Goal: Communication & Community: Answer question/provide support

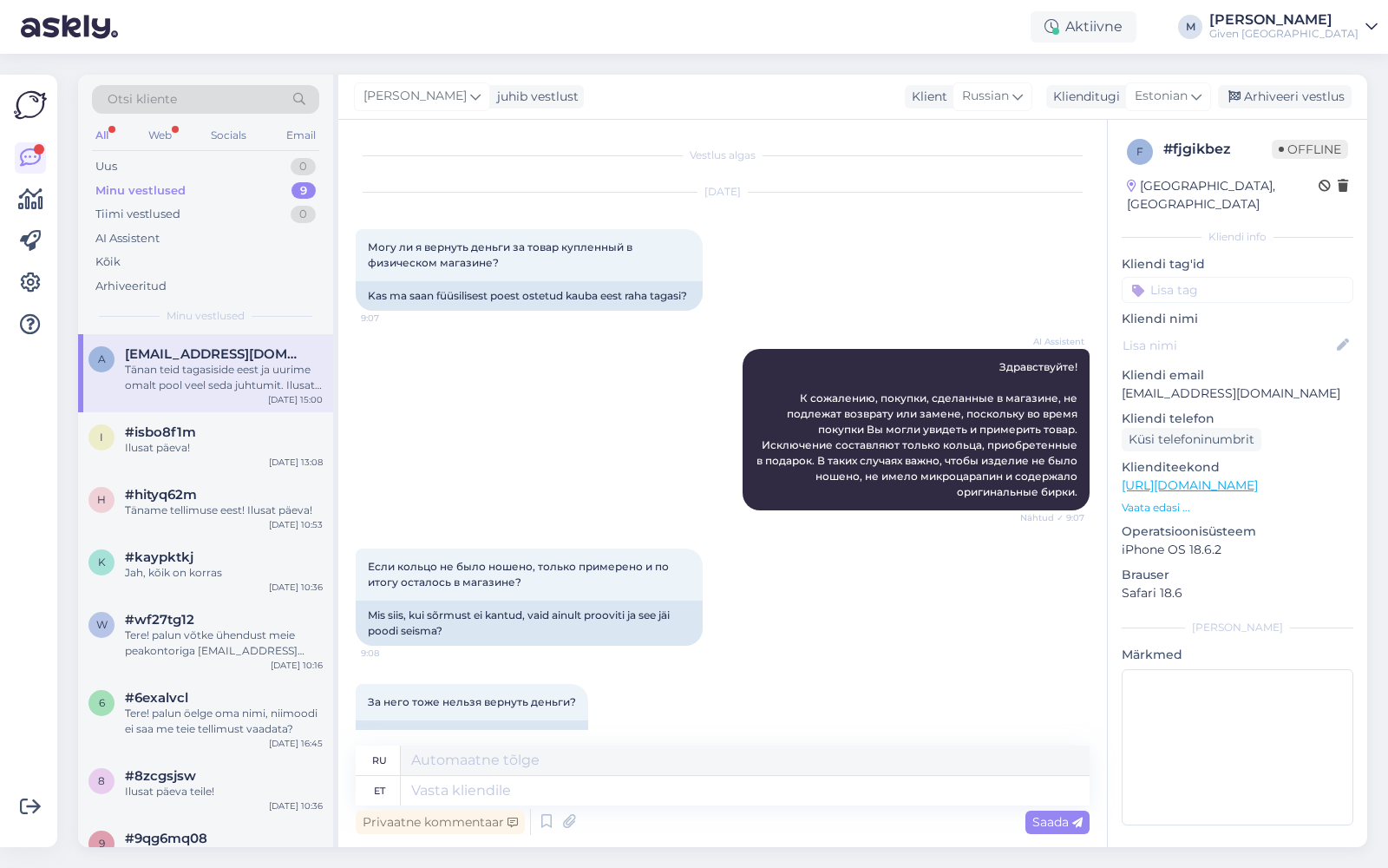
scroll to position [2294, 0]
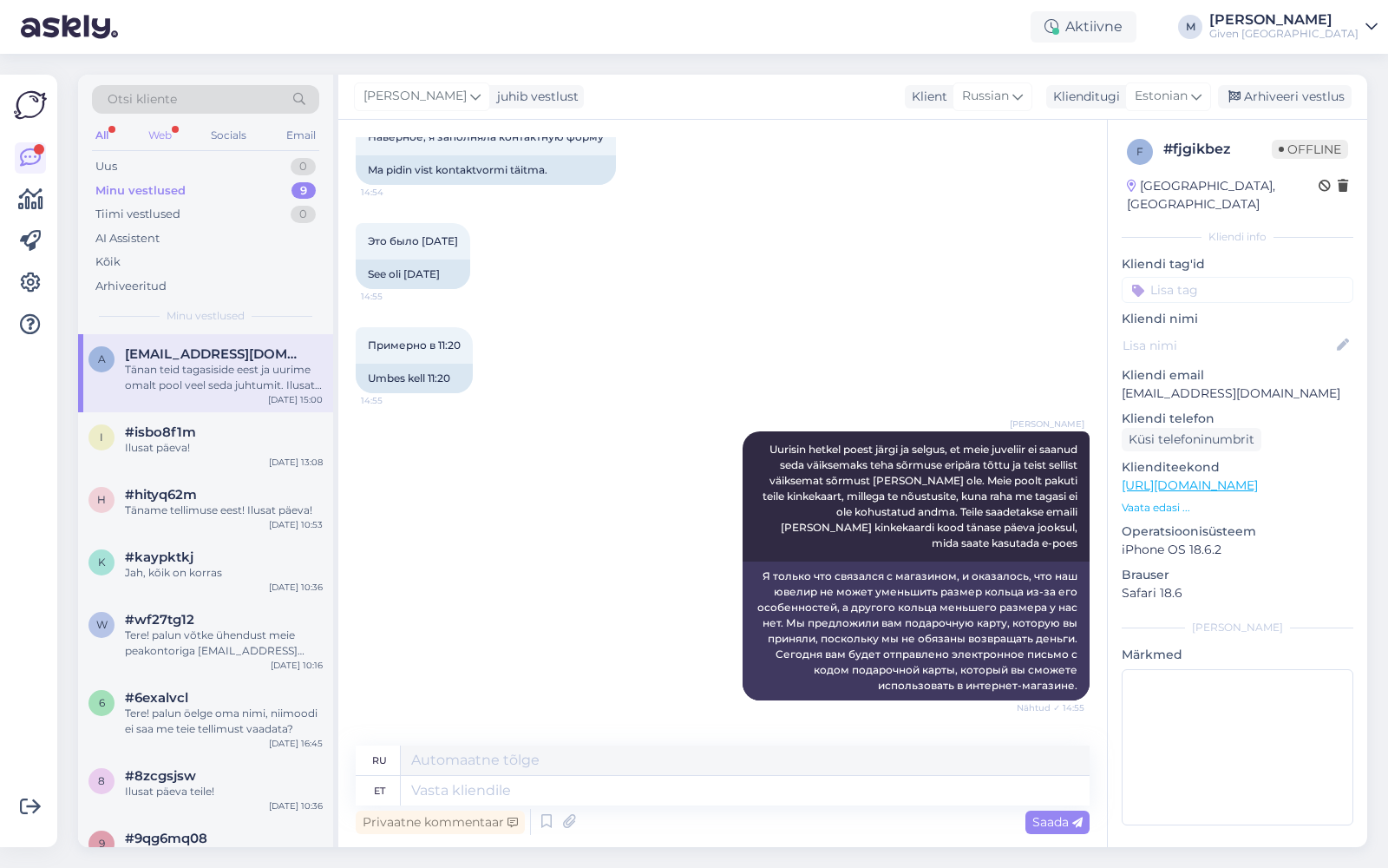
click at [159, 137] on div "Web" at bounding box center [160, 135] width 31 height 23
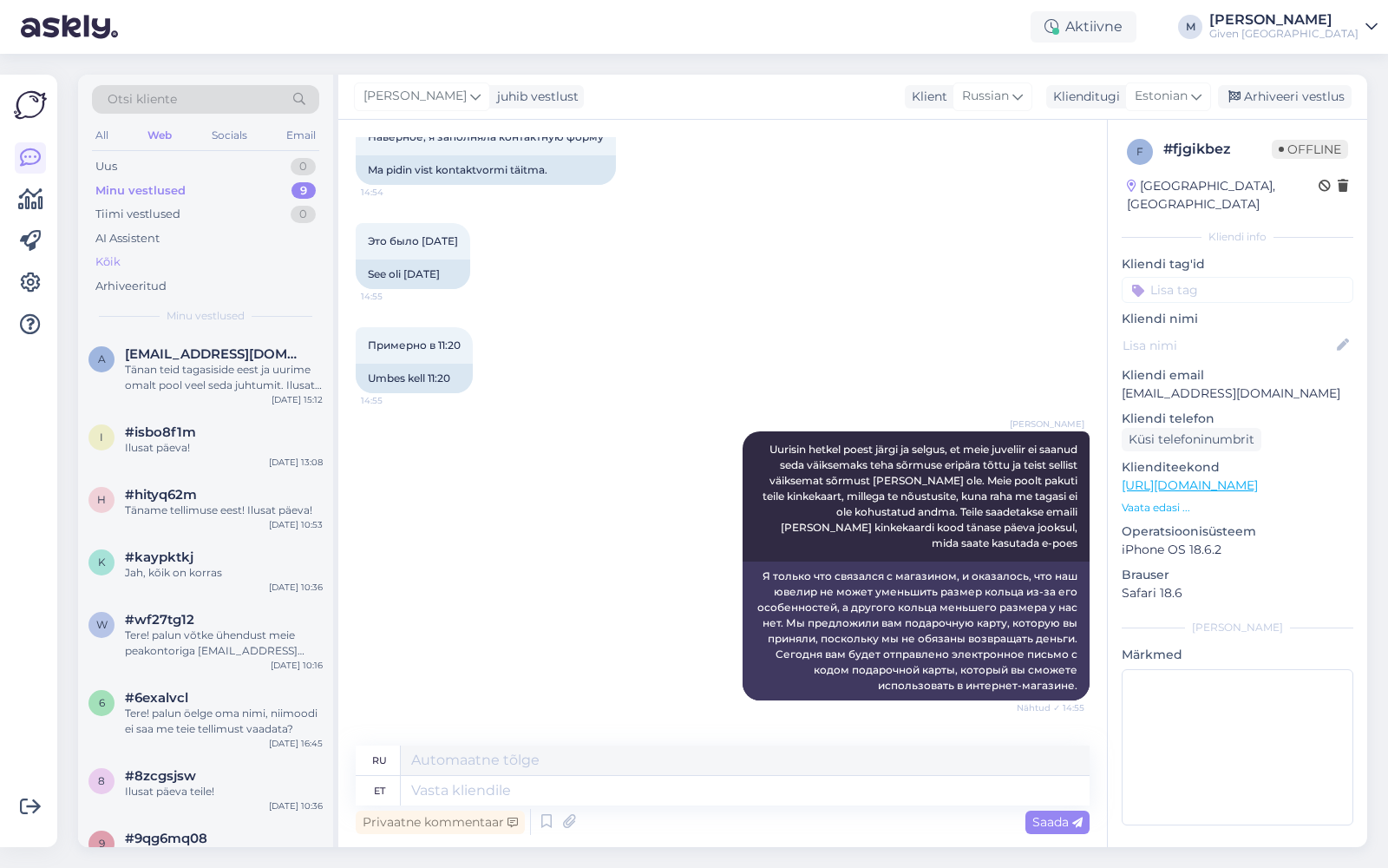
click at [136, 255] on div "Kõik" at bounding box center [206, 262] width 227 height 25
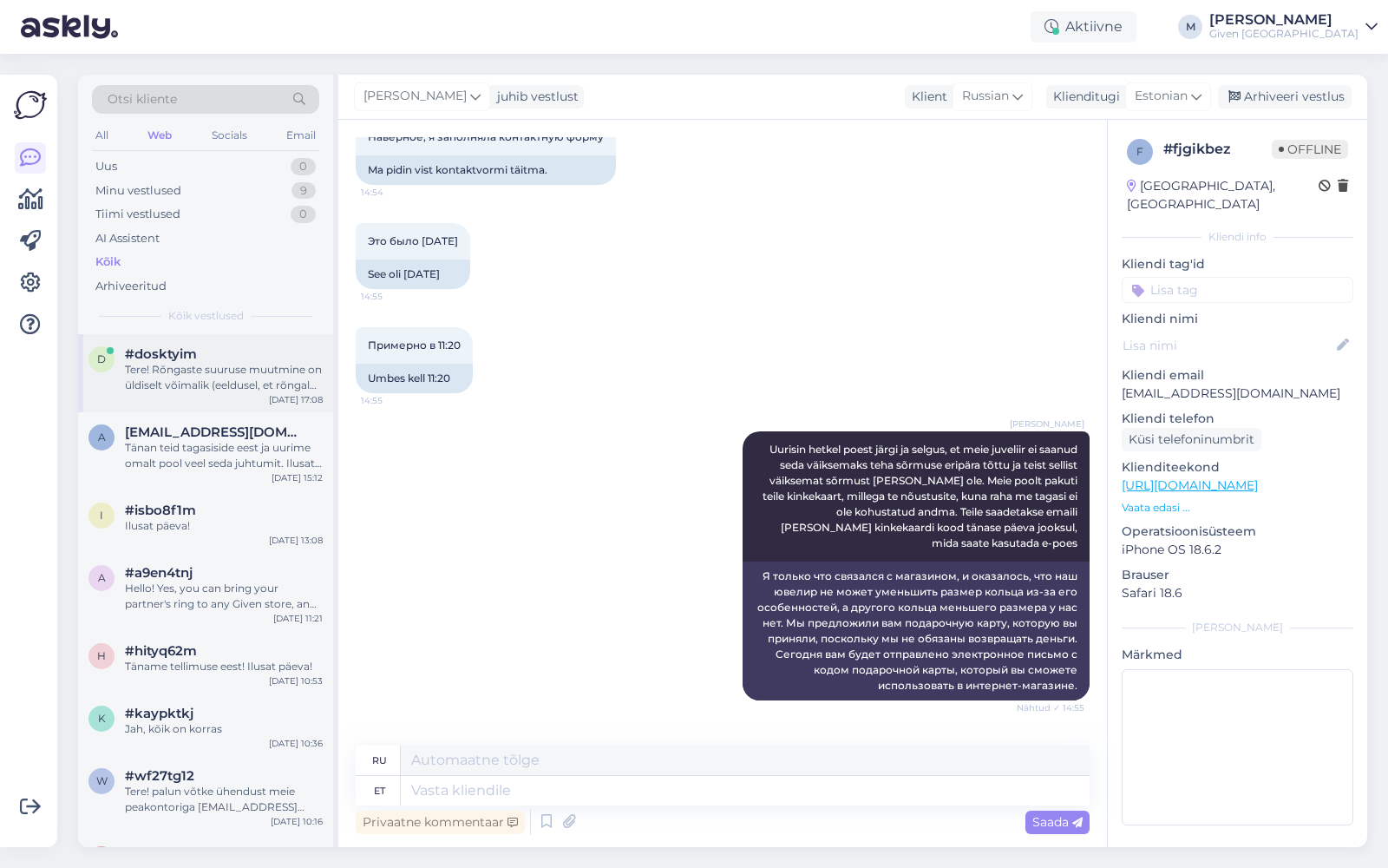
click at [212, 371] on div "Tere! Rõngaste suuruse muutmine on üldiselt võimalik (eeldusel, et rõngal pole …" at bounding box center [223, 378] width 198 height 32
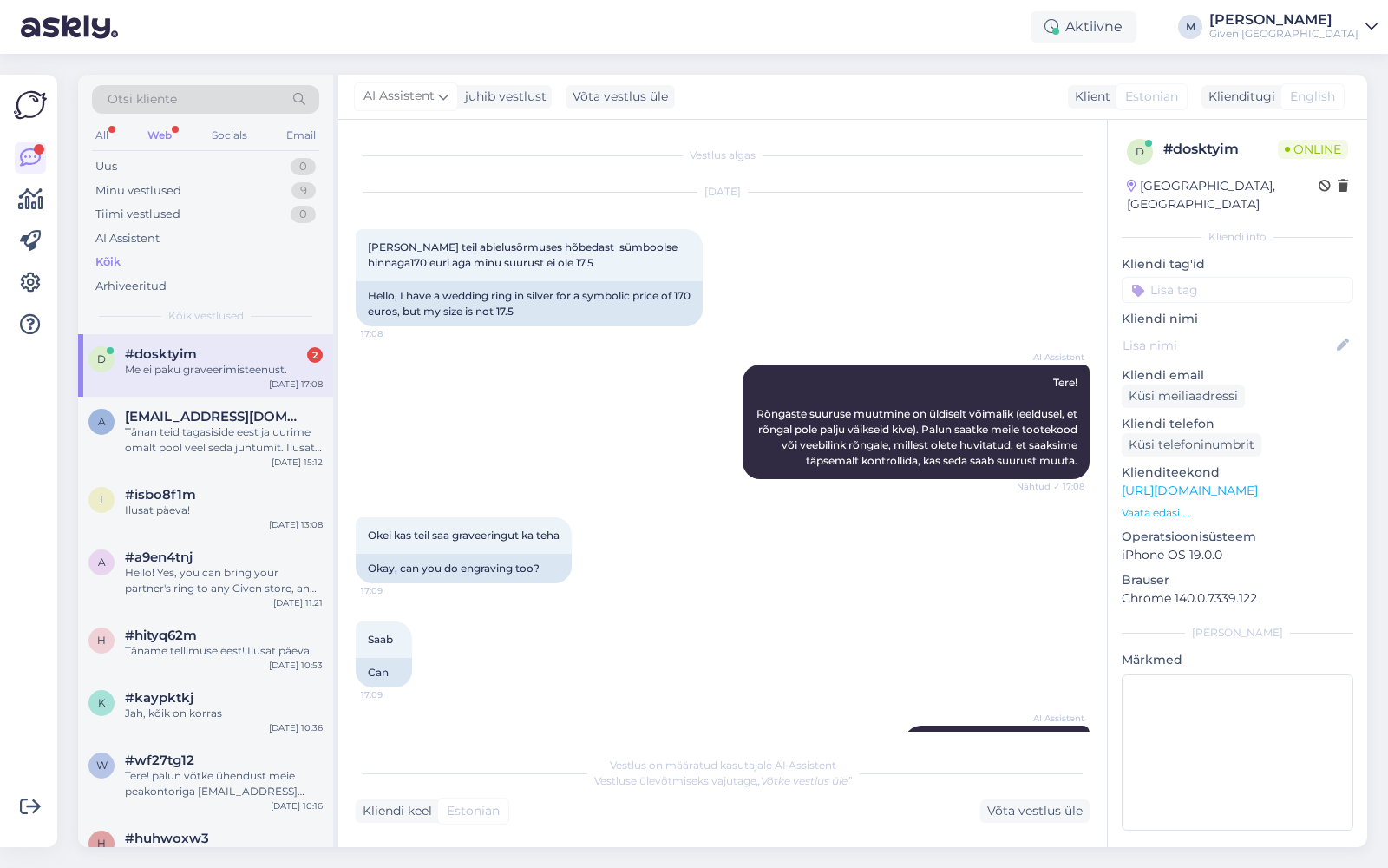
scroll to position [65, 0]
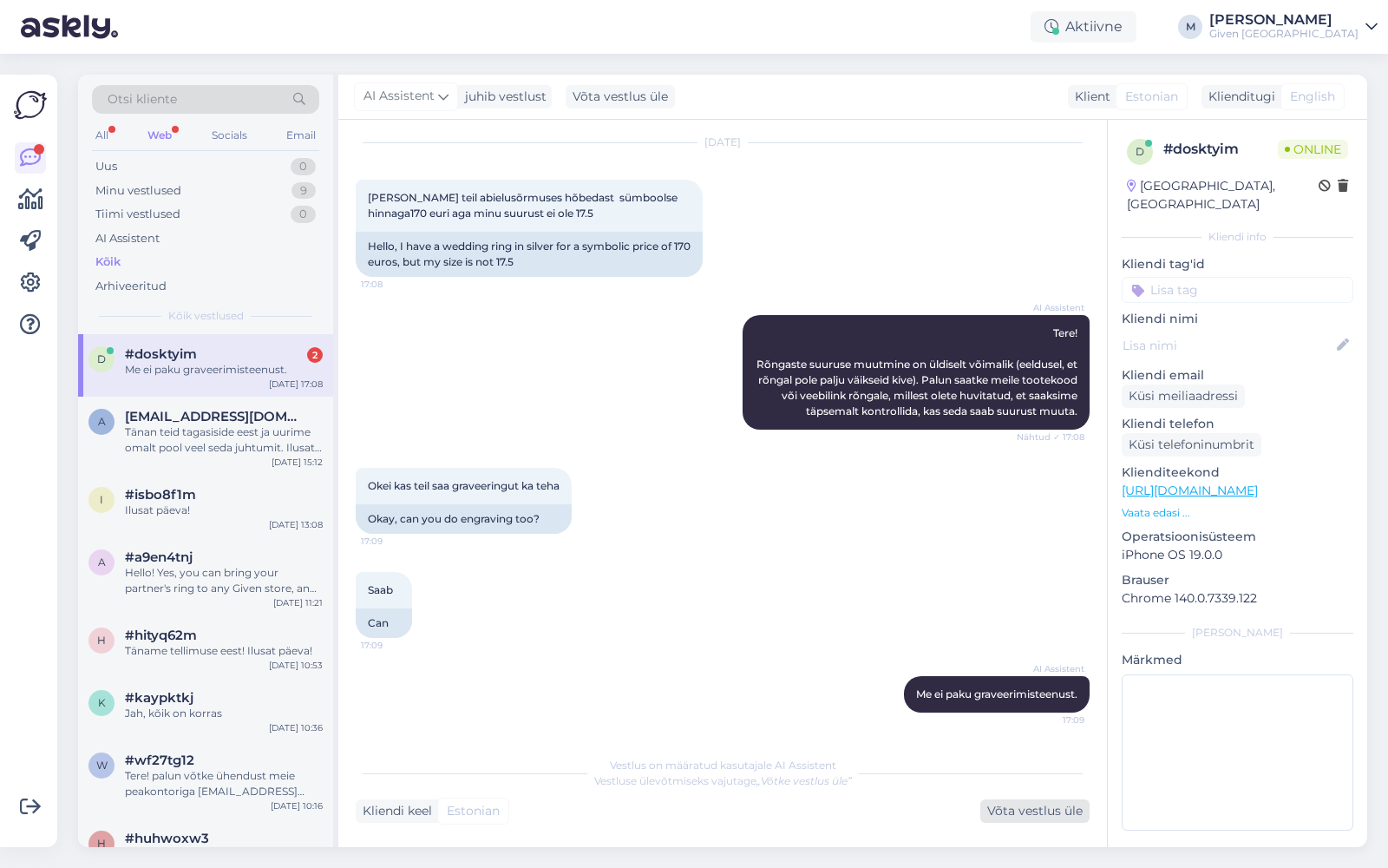
drag, startPoint x: 1017, startPoint y: 809, endPoint x: 1030, endPoint y: 806, distance: 13.3
click at [1018, 809] on div "Võta vestlus üle" at bounding box center [1035, 811] width 110 height 24
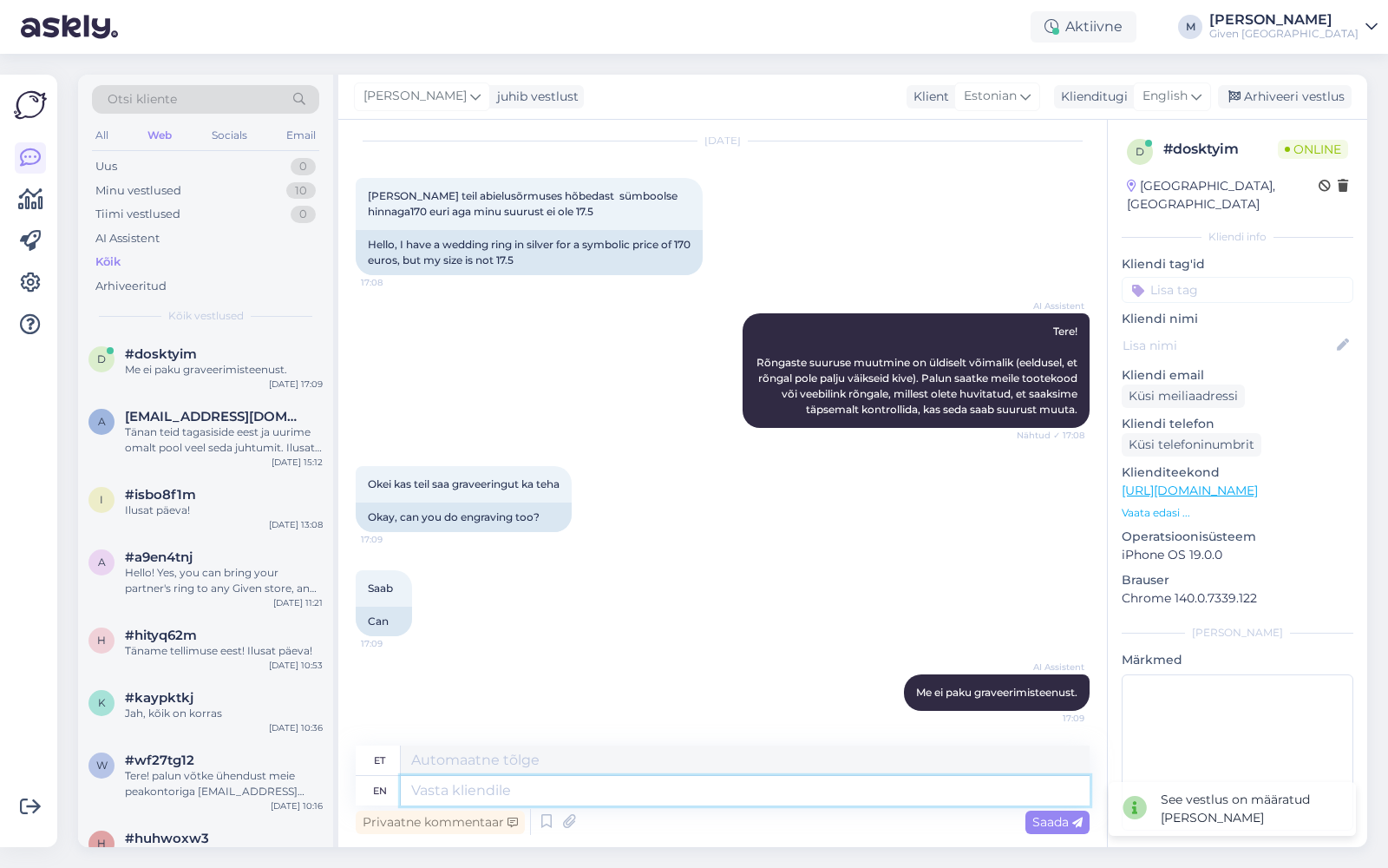
click at [934, 786] on textarea at bounding box center [745, 791] width 689 height 30
type textarea "SIIN OPN"
type textarea "SIIN"
type textarea "SIIN OPN S"
type textarea "SIIN OPN"
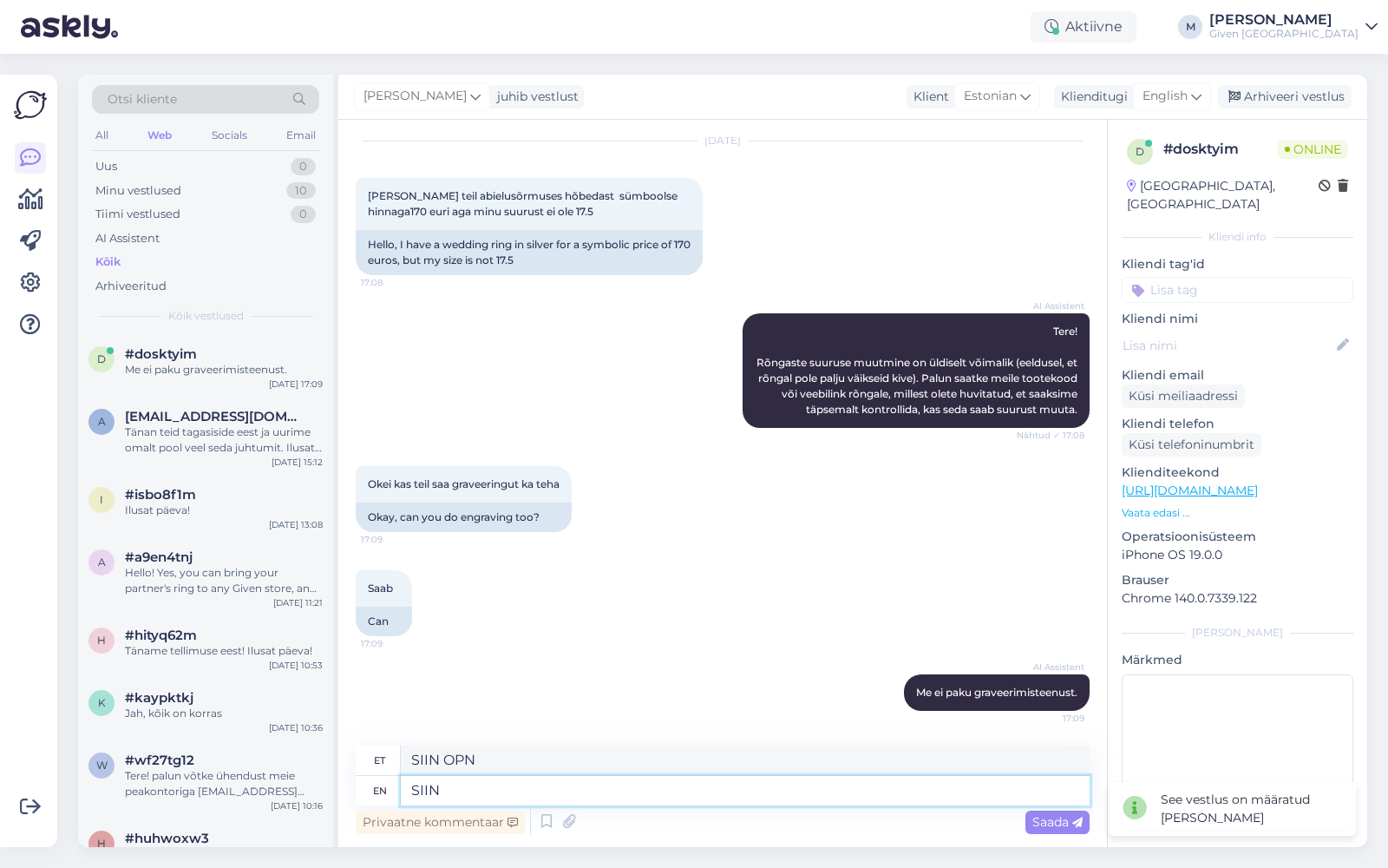
type textarea "SIIN"
type textarea "S"
type textarea "SI"
type textarea "Siin on"
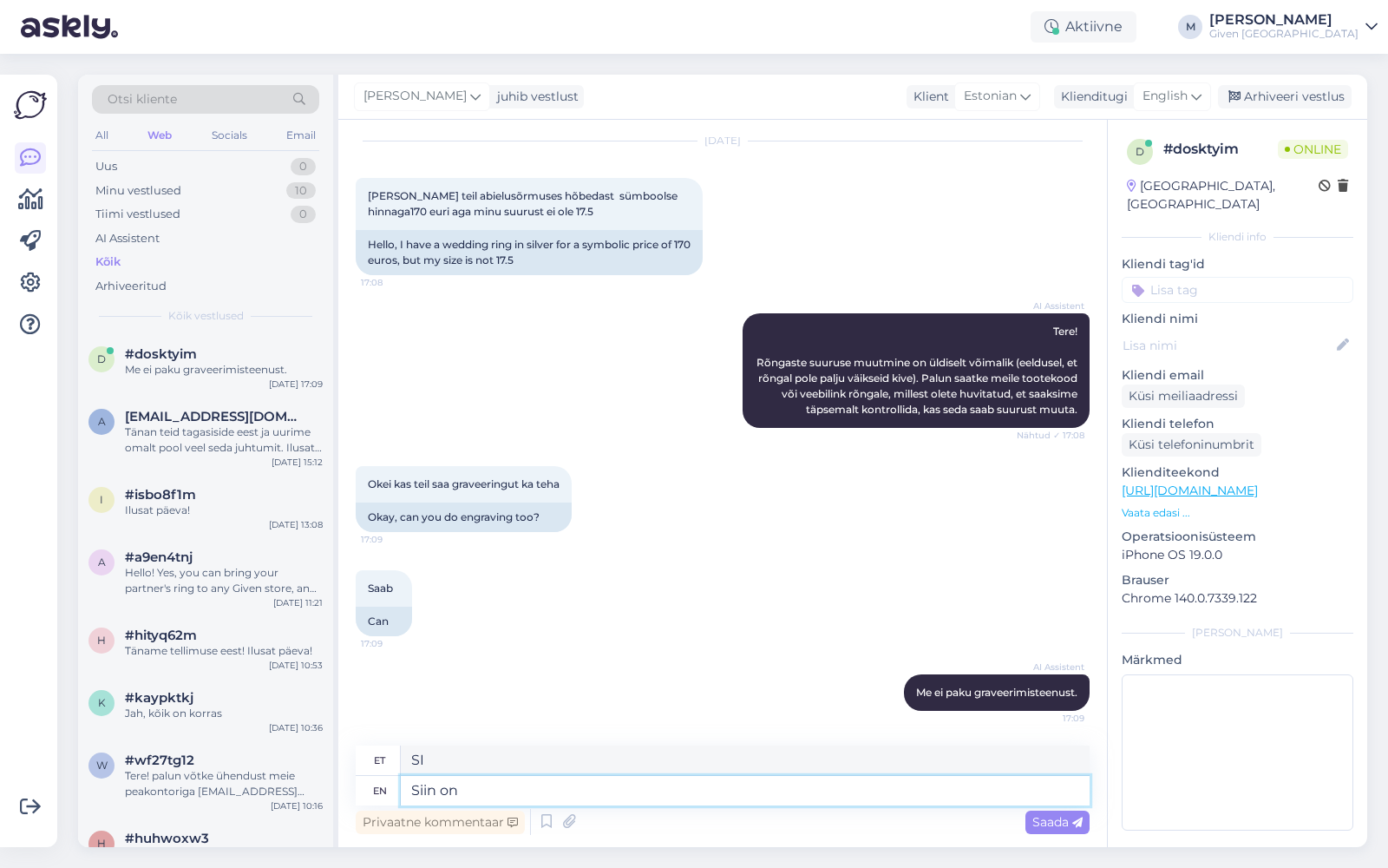
type textarea "Siin"
type textarea "Siin on s"
type textarea "Siin on"
type textarea "Siin on selline val"
type textarea "Siin on müügil"
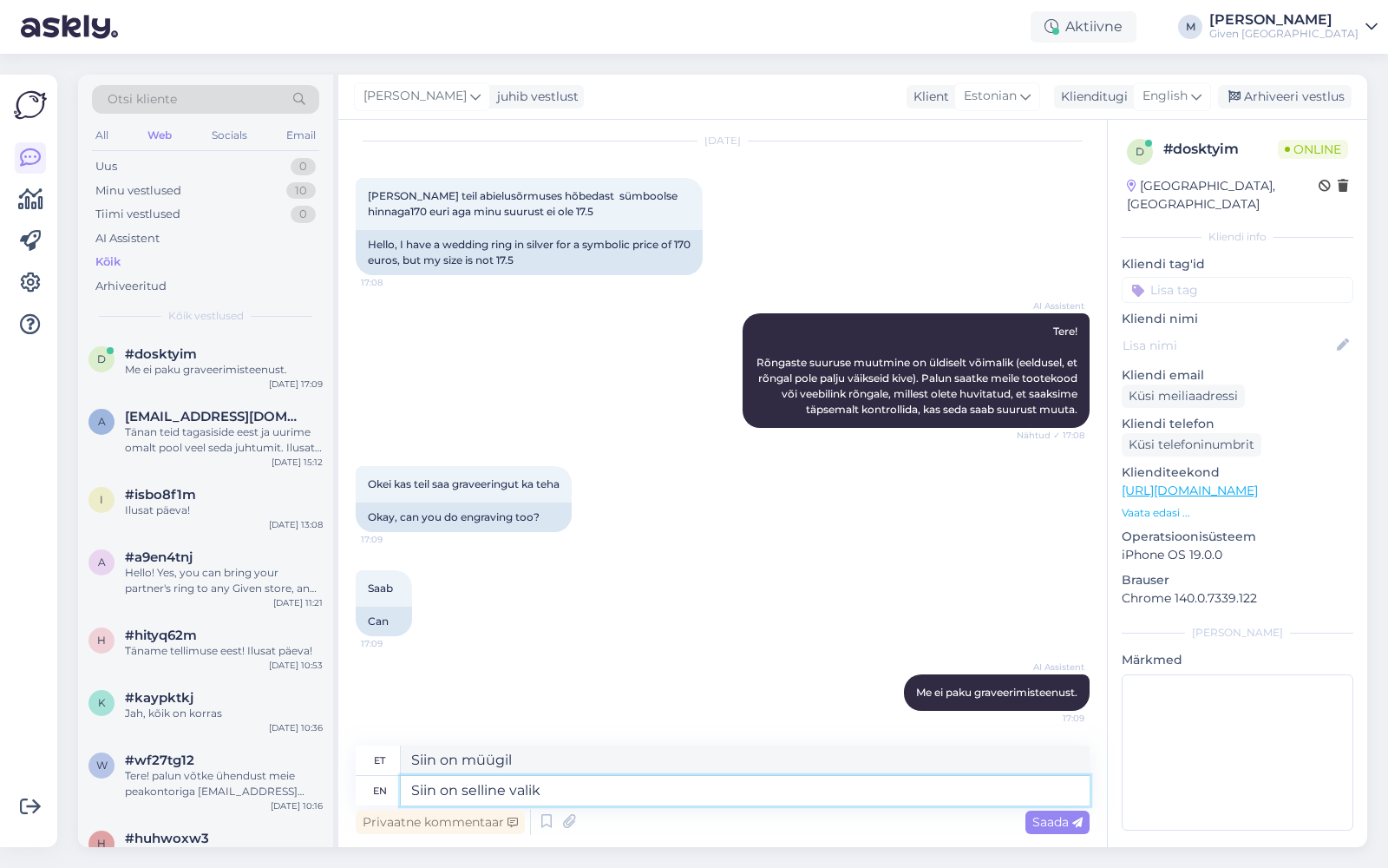
type textarea "Siin on selline valik"
type textarea "Siin on selline"
type textarea "Siin on müügil"
type textarea "Siin on selline näiteks"
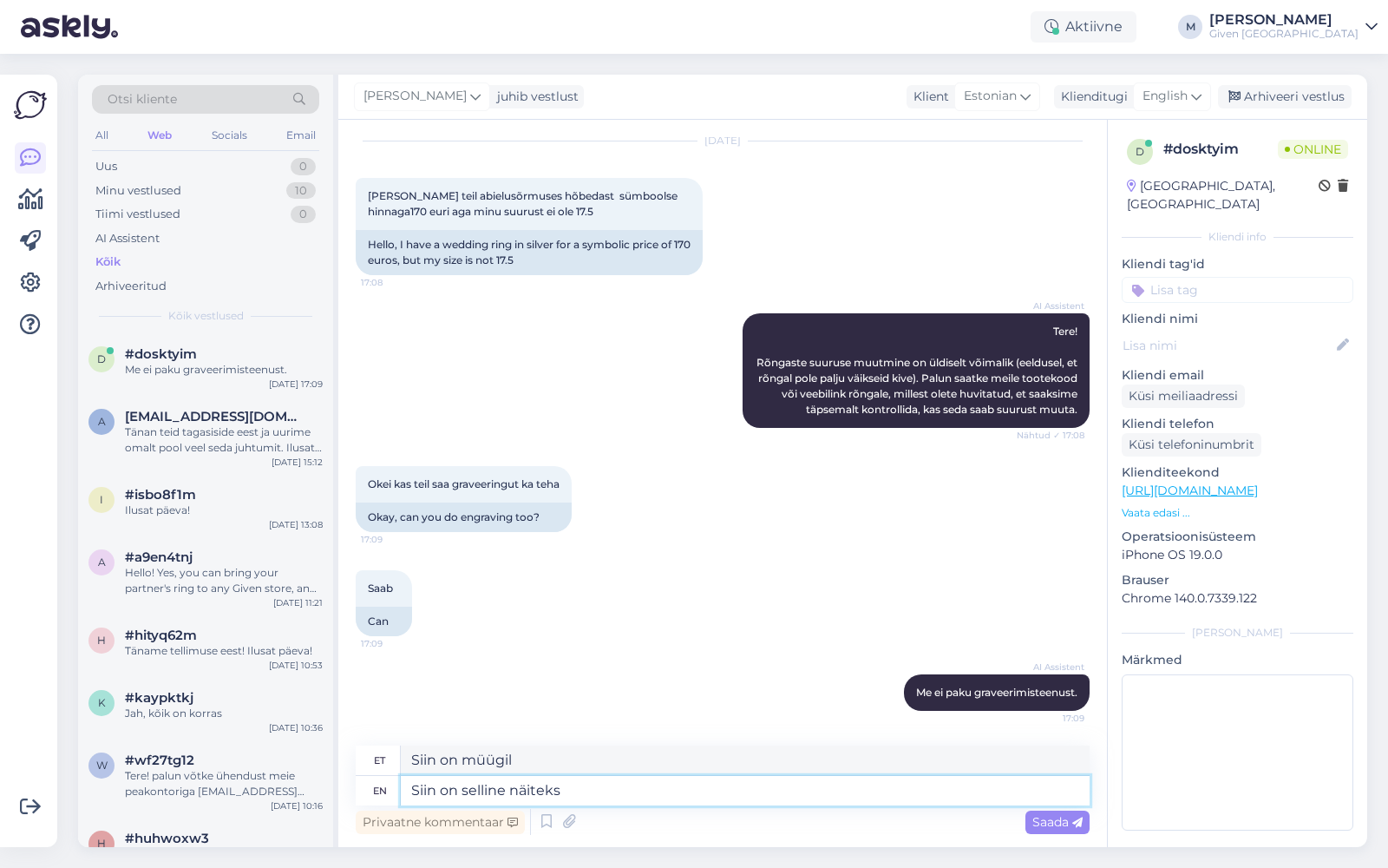
type textarea "Siin on selline näidik"
paste textarea "[URL][DOMAIN_NAME]"
type textarea "Siin on selline näiteks [URL][DOMAIN_NAME]"
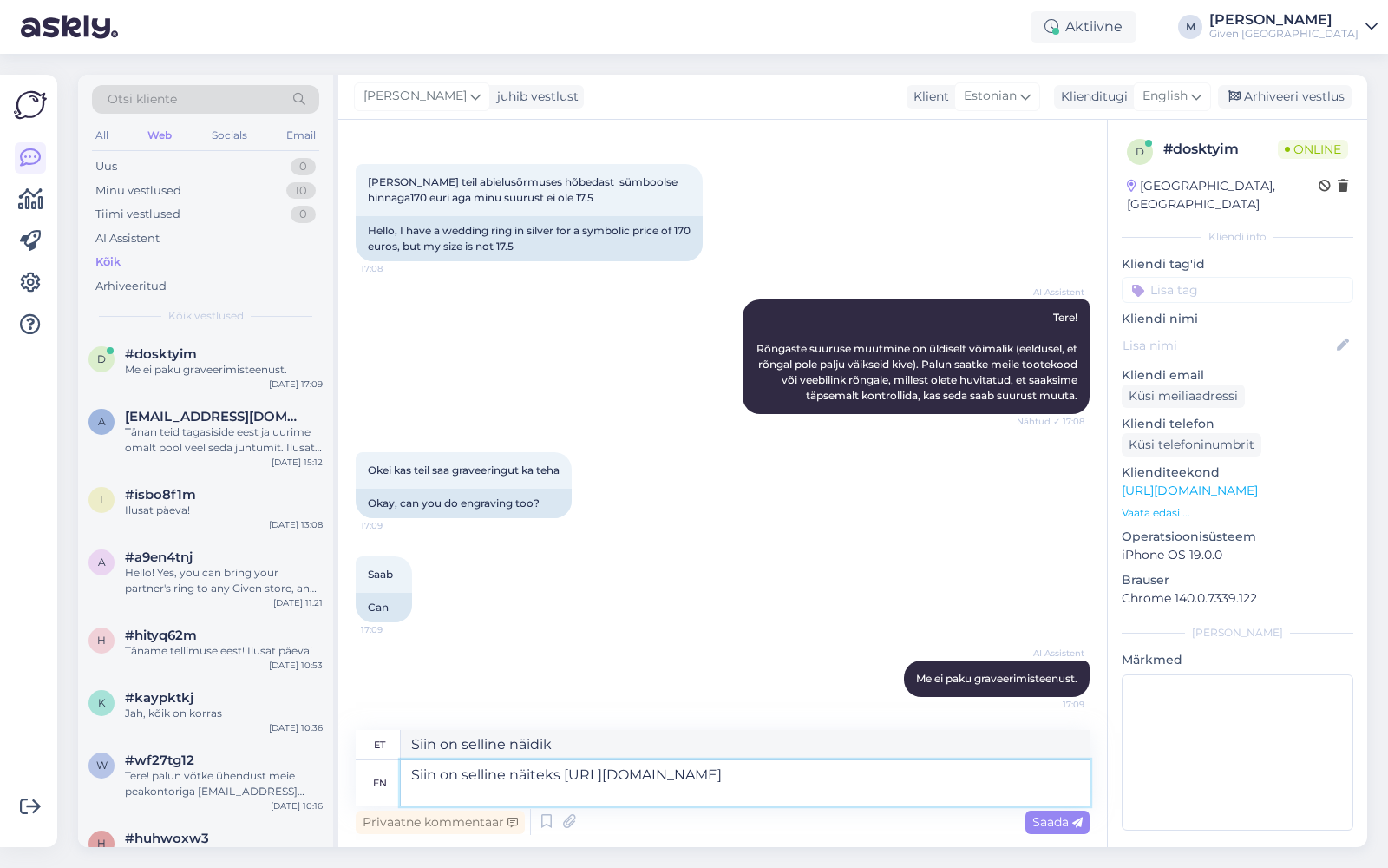
type textarea "Siin on näiteks [URL][DOMAIN_NAME]"
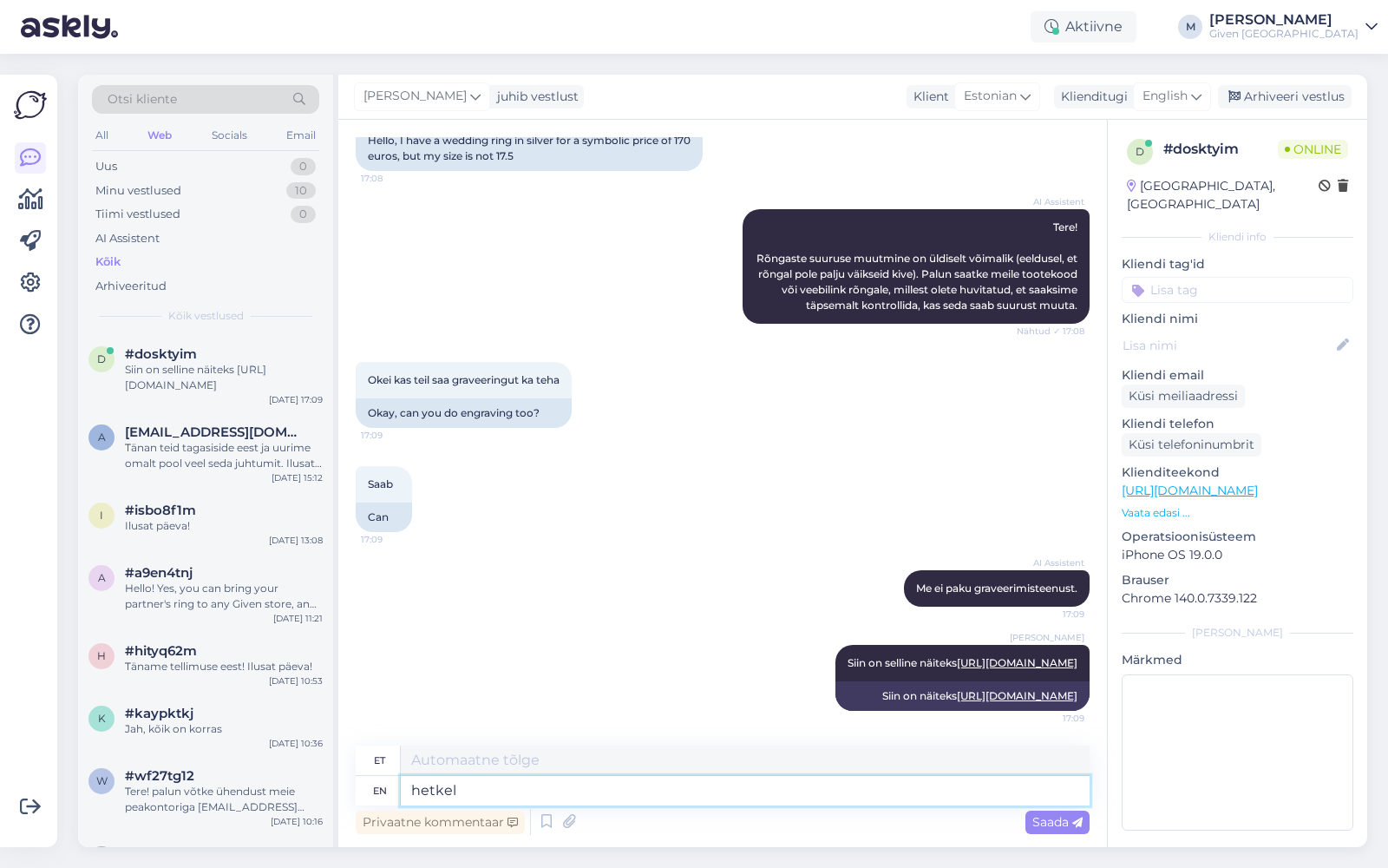
type textarea "hetkel k"
type textarea "hetkel"
type textarea "hetkel kehtib ve"
type textarea "hetkeks kujuneb"
type textarea "hetkel kehtib veel"
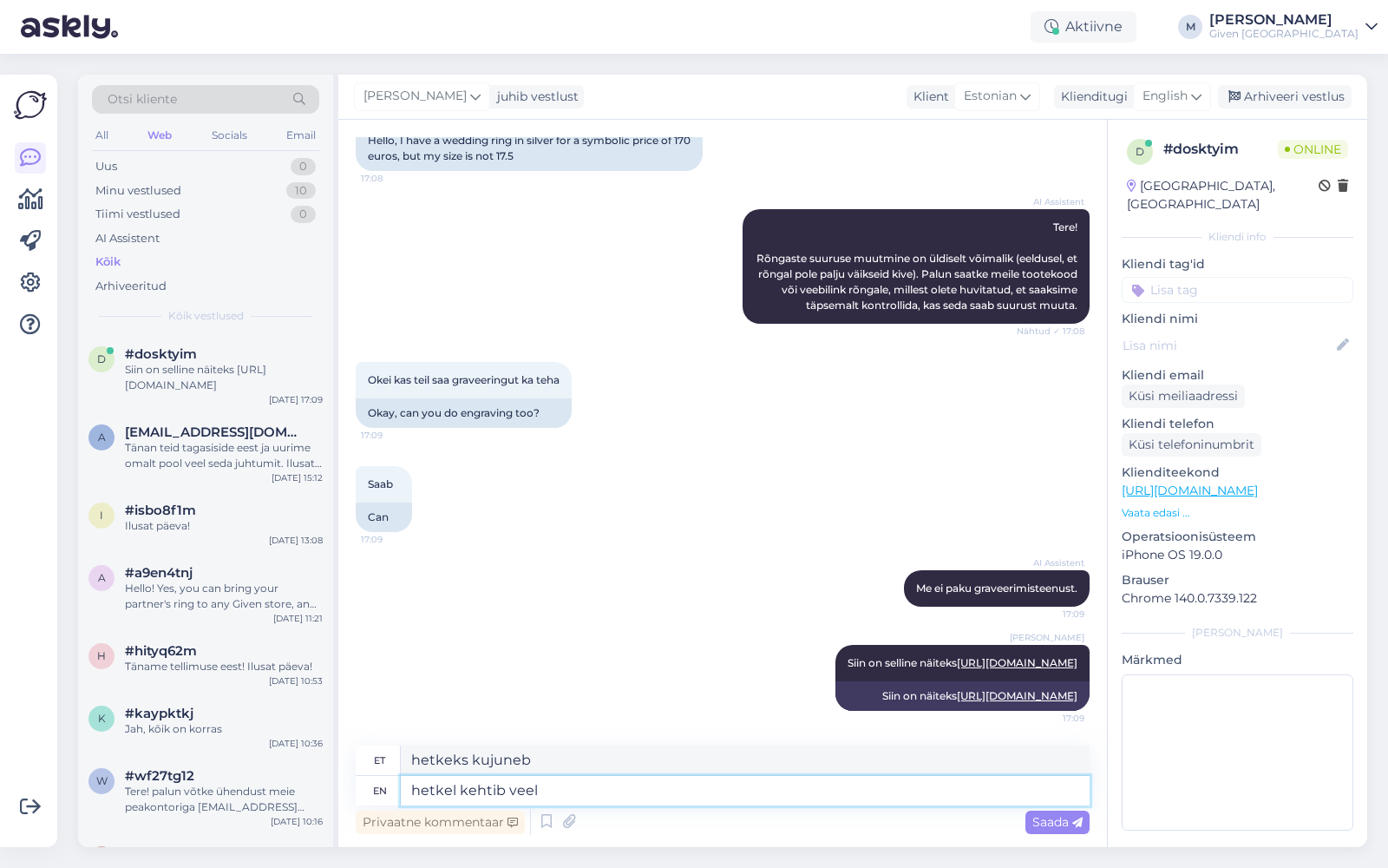
type textarea "hetkeks kehtib veel"
type textarea "hetkel kehtib veel sünnipäevamäng, ku"
type textarea "hetkel kehtib veel sünnipäevamäng,"
type textarea "hetkel kehtib veel sünnipäevamäng, kus s"
type textarea "hetkel kehtib veel sünnipäevamäng, kus"
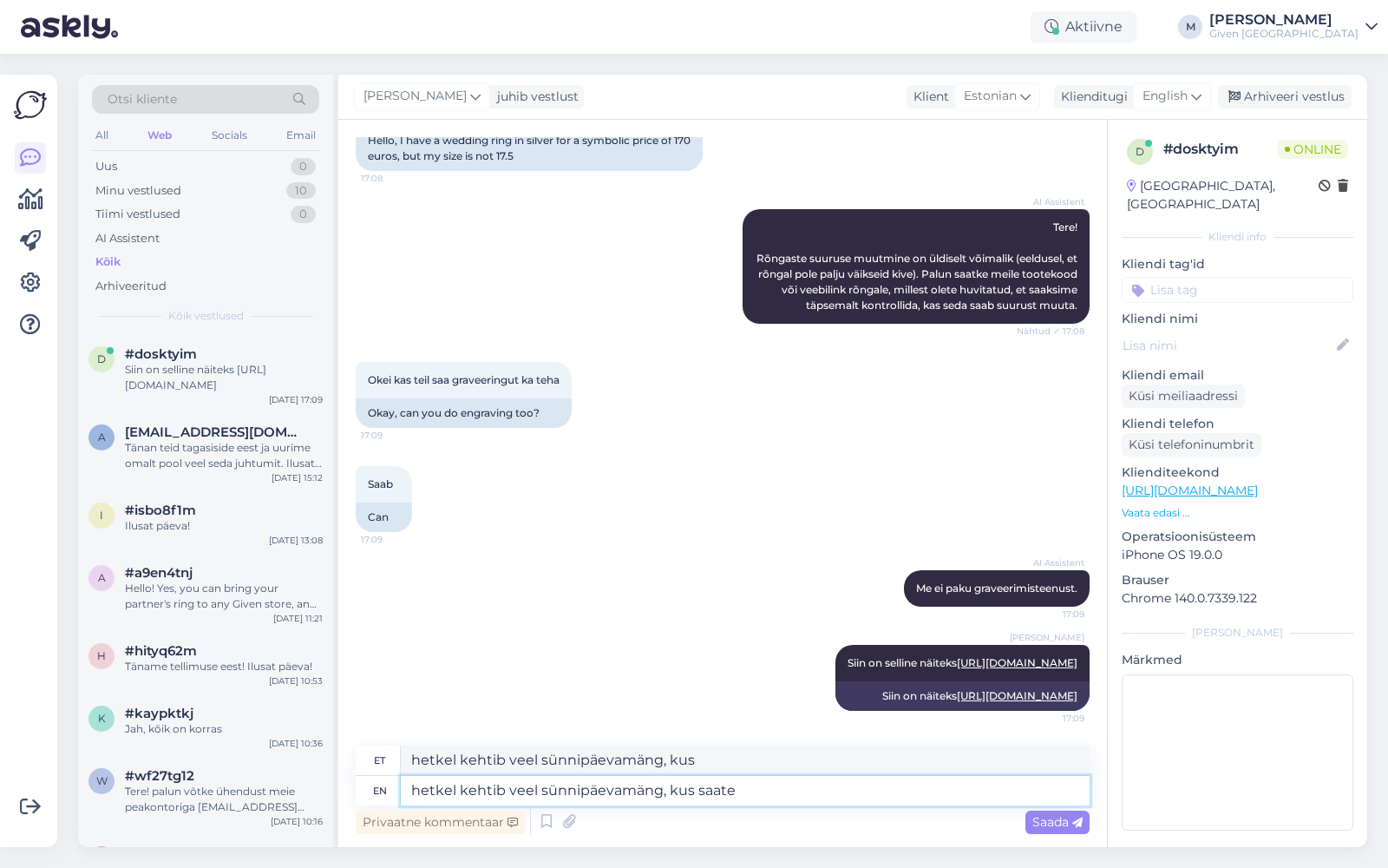
type textarea "hetkel kehtib veel sünnipäevamäng, kus saate k"
type textarea "hetkel kehtib veel sünnipäevamäng, kus saate"
type textarea "hetkel kehtib veel sünnipäevamäng, kus saate kraapida al"
type textarea "hetkel kehtib veel sünnipäevamäng, kus saate kraapida"
type textarea "hetkel kehtib veel sünnipäevamäng, kus saate kraapida allahindluse 2"
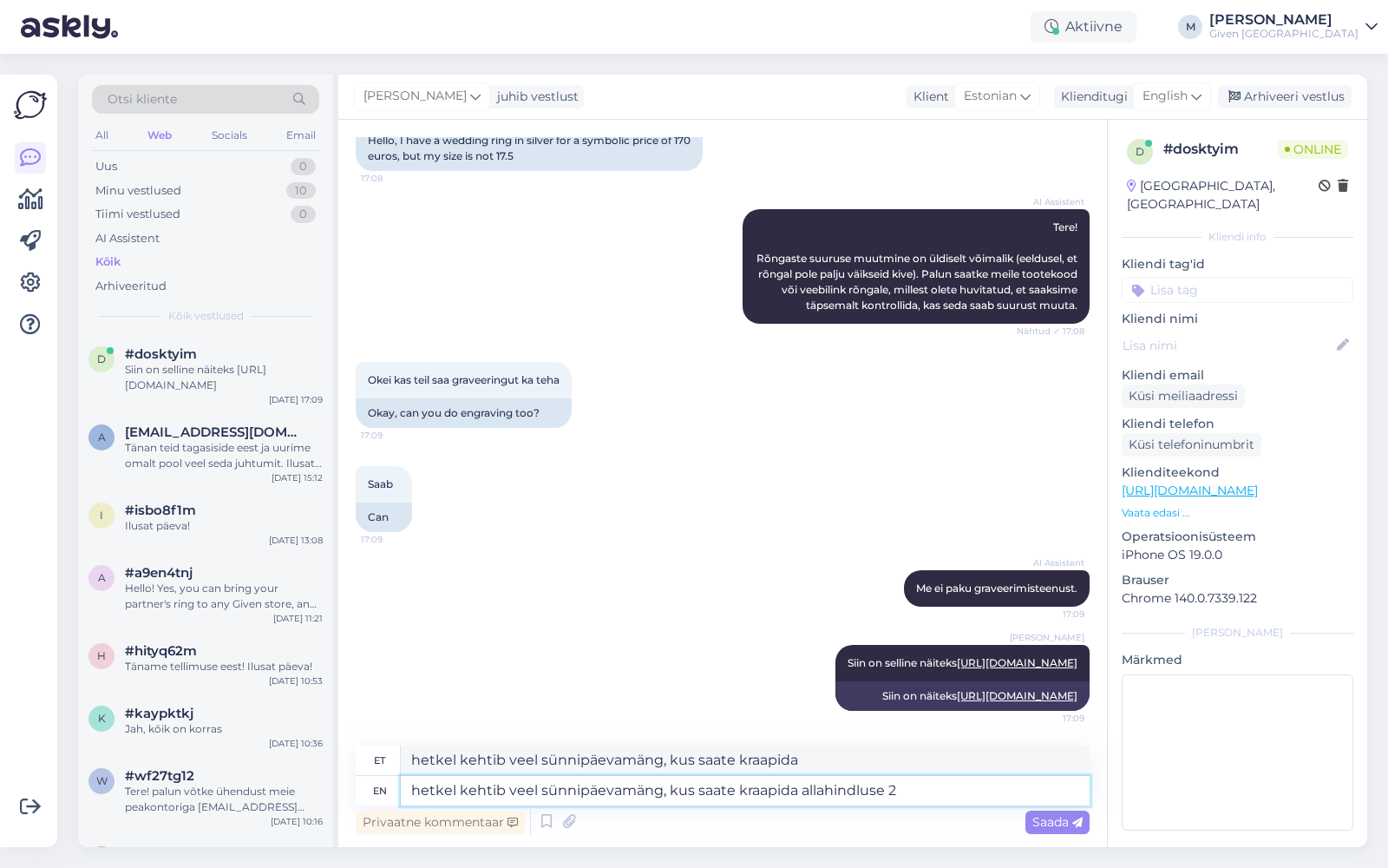
type textarea "hetkel kehtib veel sünnipäevamäng, kus saate kraapida allahindluse"
type textarea "hetkel kehtib veel sünnipäevamäng, kus saate kraapida allahindluse 20% k"
type textarea "hetkel kehtib veel sünnipäevamäng, kus saate kraapida allahindluse 20%"
type textarea "hetkel kehtib veel sünnipäevamäng, kus saate kraapida allahindluse 20% kuni 40"
type textarea "hetkel kehtib veel sünnipäevamäng, kus saate kraapida allahindluse 20% kuni"
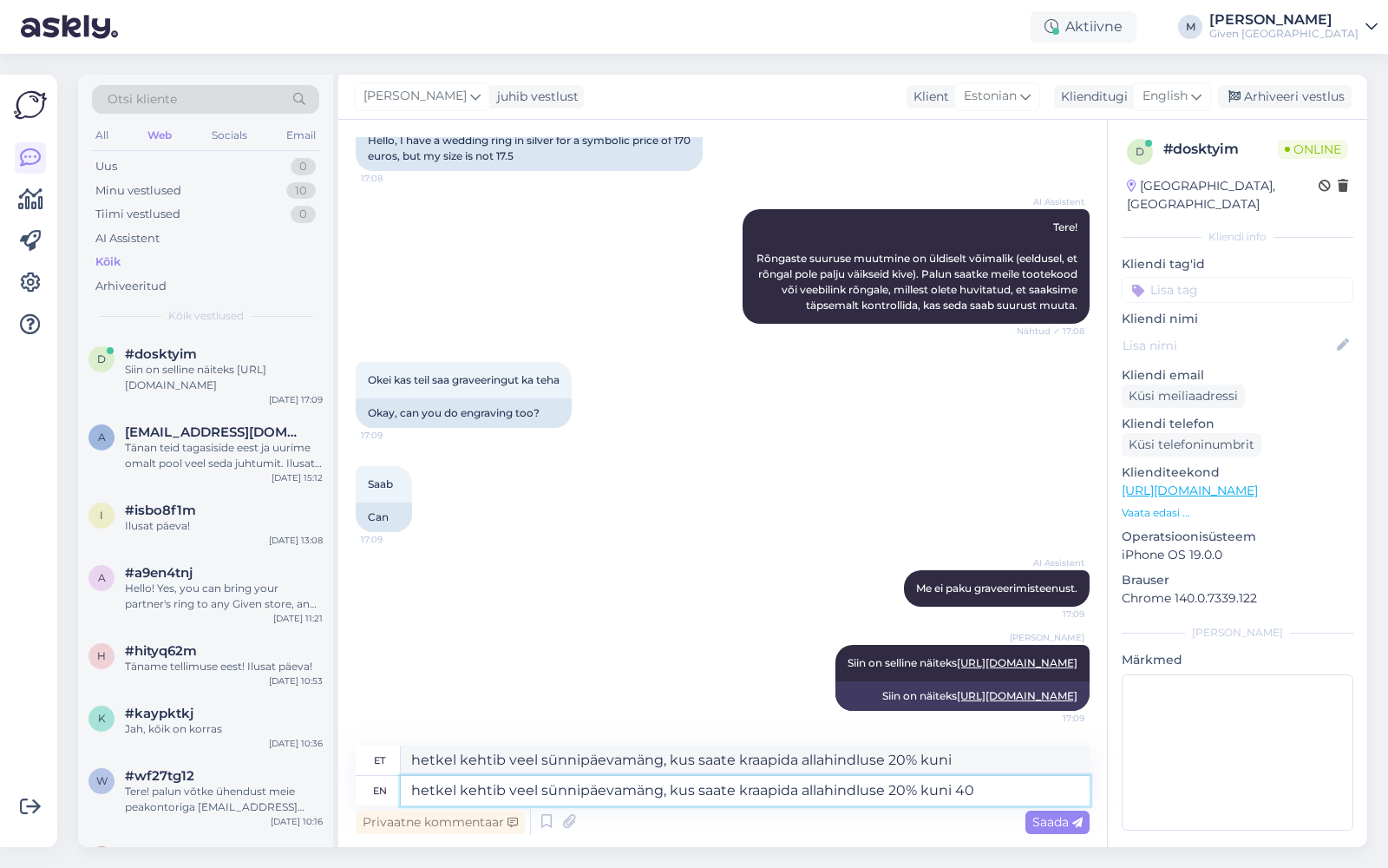
type textarea "hetkel kehtib veel sünnipäevamäng, kus saate kraapida [DEMOGRAPHIC_DATA] 20% ku…"
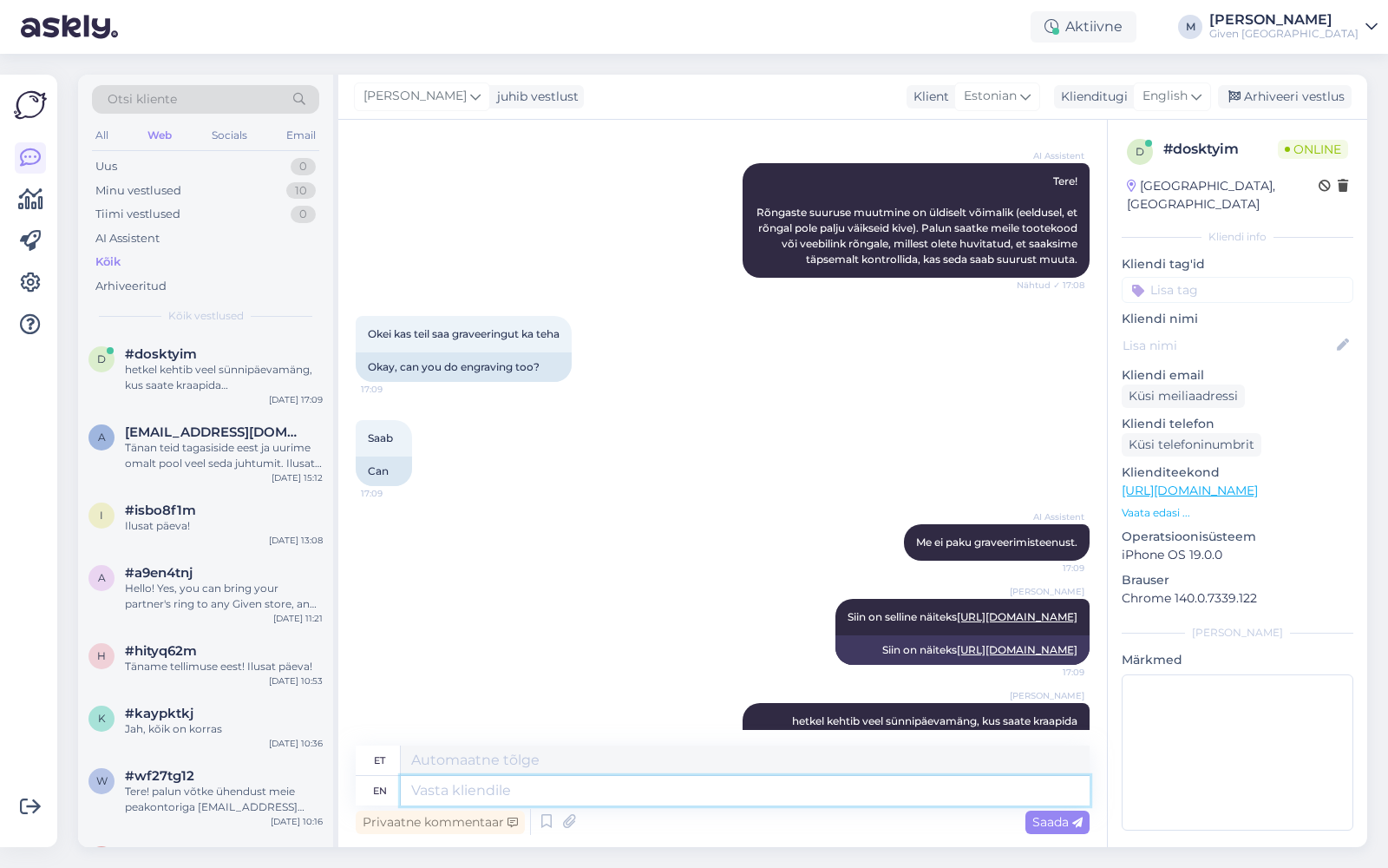
scroll to position [337, 0]
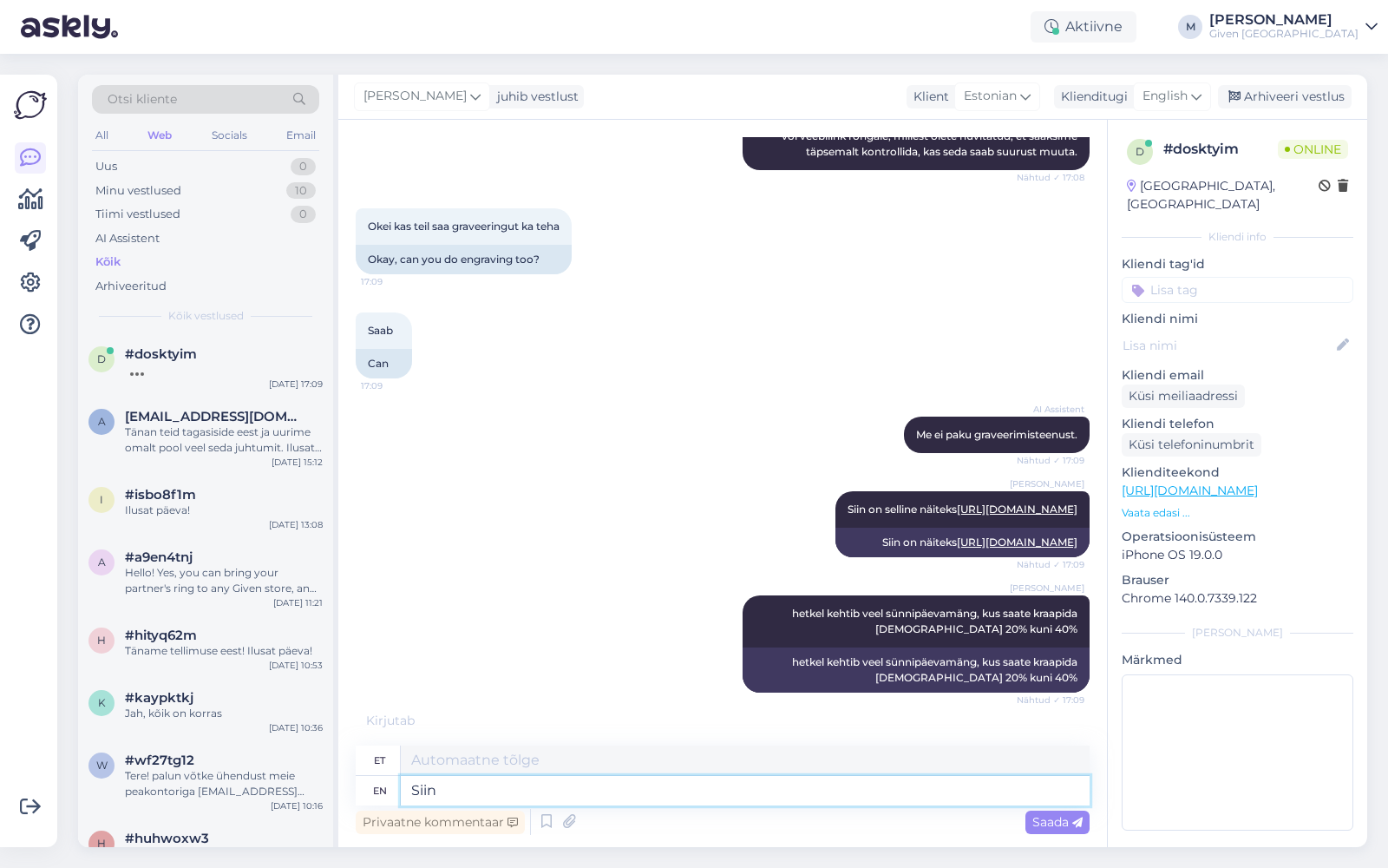
type textarea "Siin o"
type textarea "Siin"
type textarea "Siin on v"
type textarea "Siin on"
type textarea "Siin on valik su"
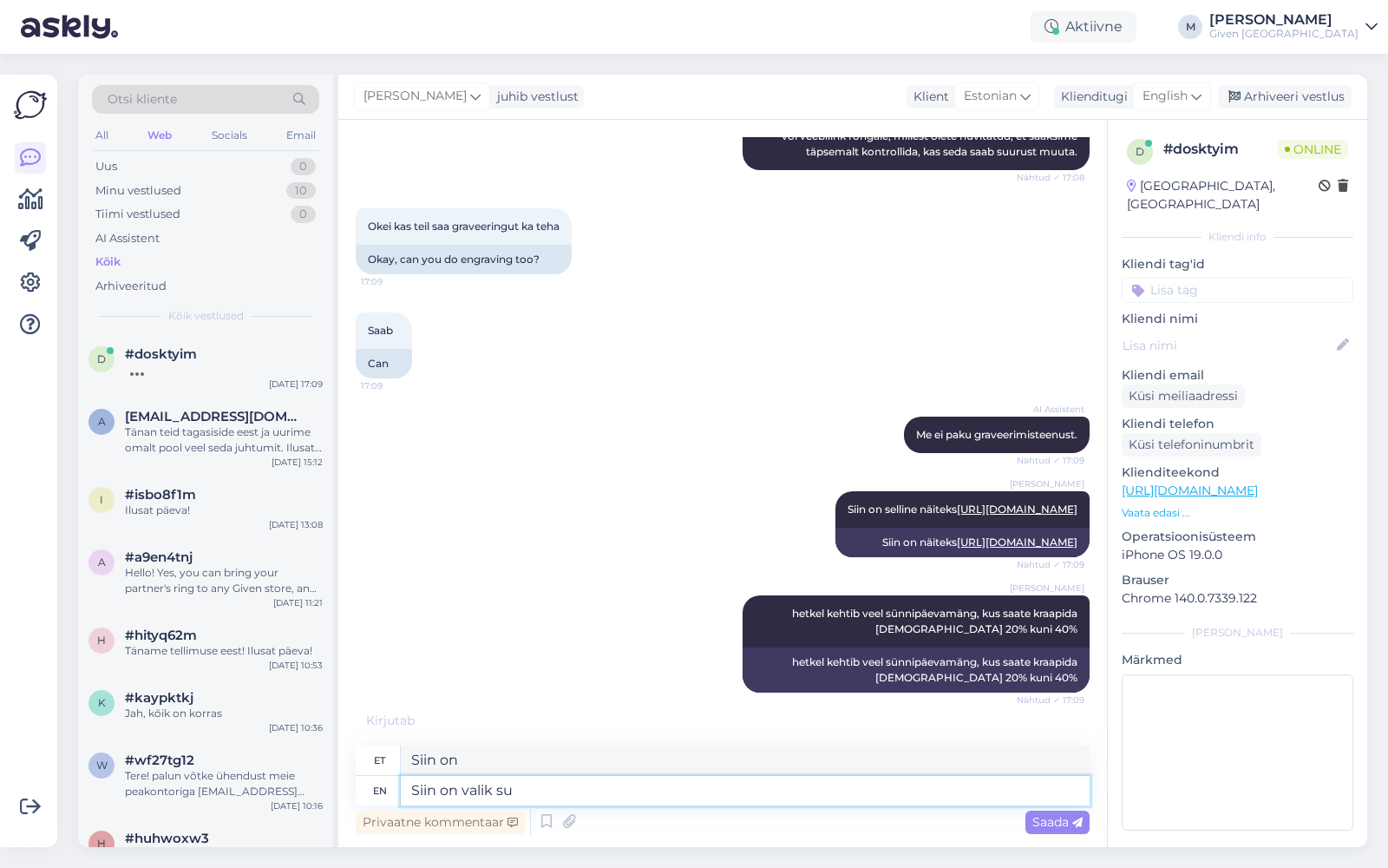
type textarea "Siin on valik"
type textarea "Siin on valik suurusega 1"
type textarea "Siin on valik suuruses"
type textarea "Siin on valik suurusega 17.5"
type textarea "Siin on valik suurustega 17.5"
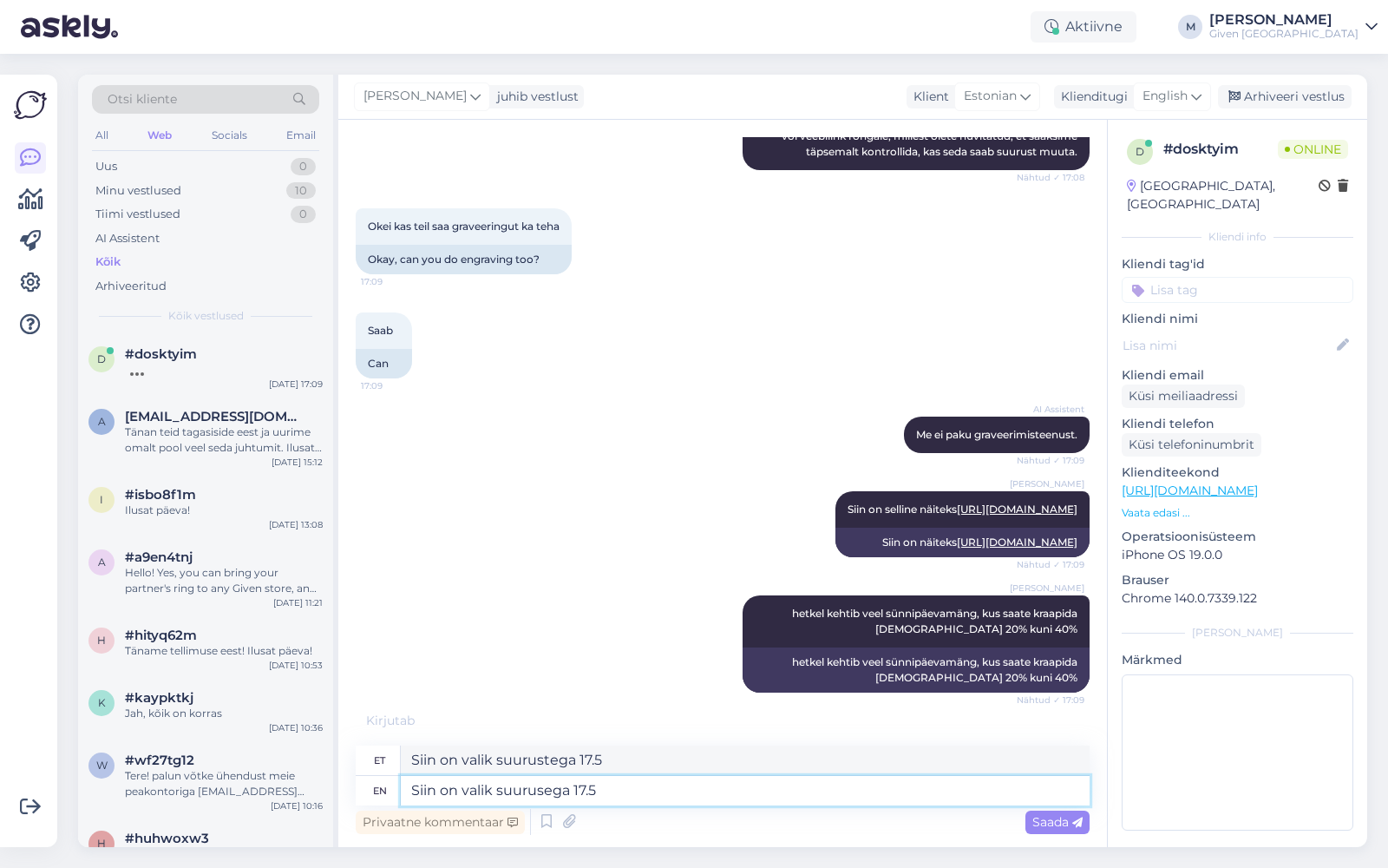
paste textarea "[URL][DOMAIN_NAME]"
type textarea "Siin on valik suurusega 17.5 [URL][DOMAIN_NAME]"
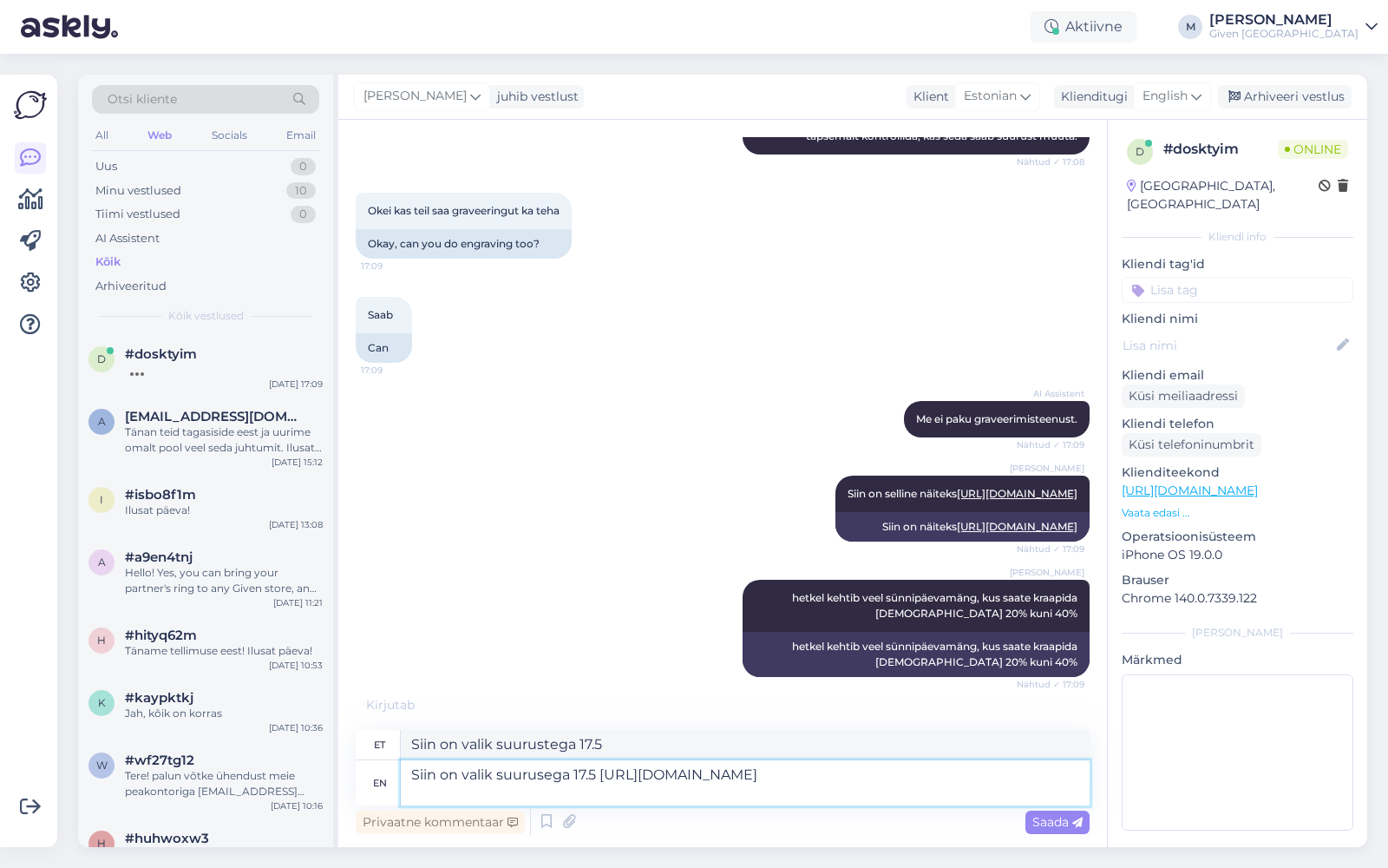
type textarea "Siin on valik 17.5 [URL][DOMAIN_NAME]"
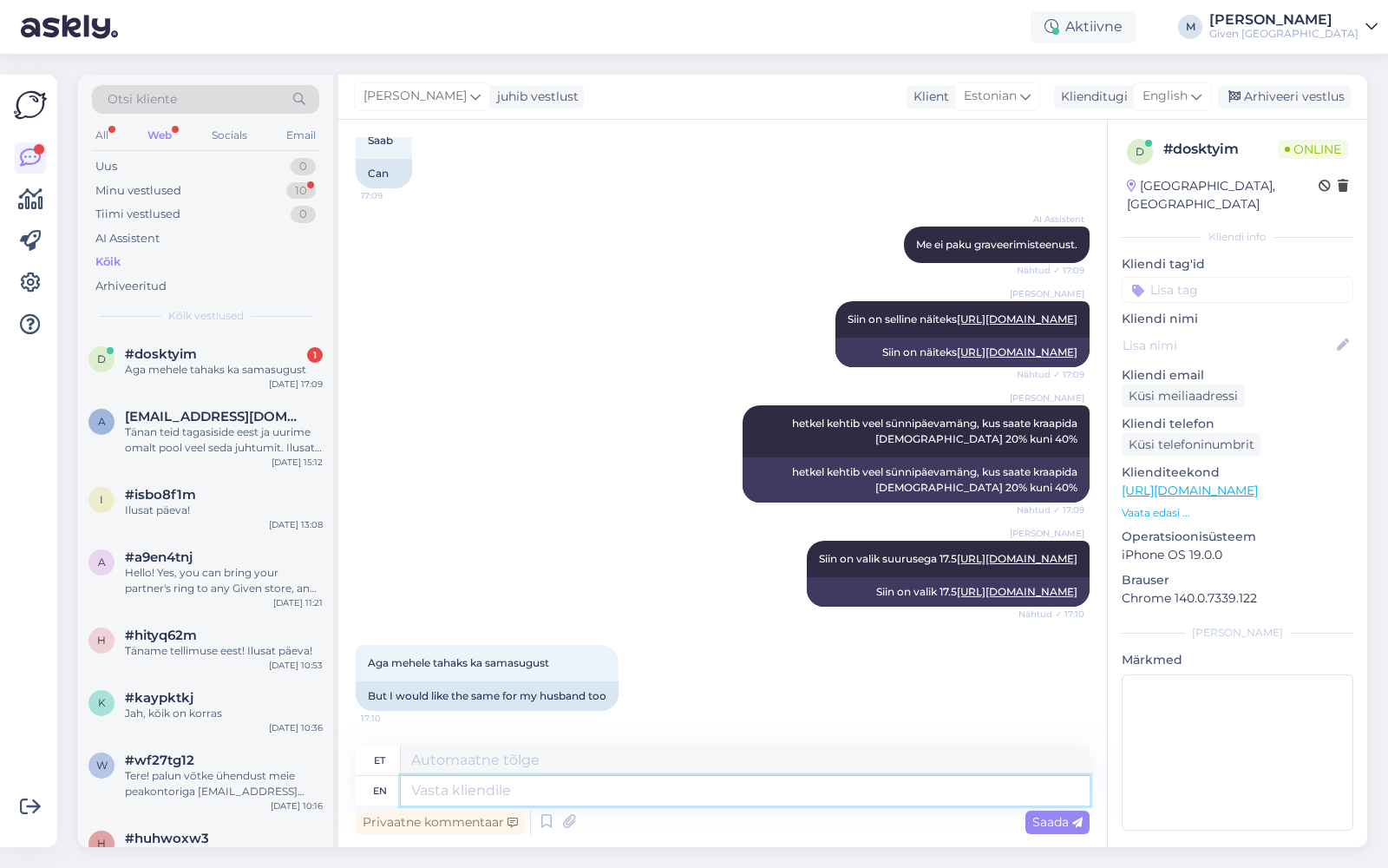
scroll to position [592, 0]
click at [242, 366] on div "Aga mehele tahaks ka samasugust" at bounding box center [223, 370] width 198 height 16
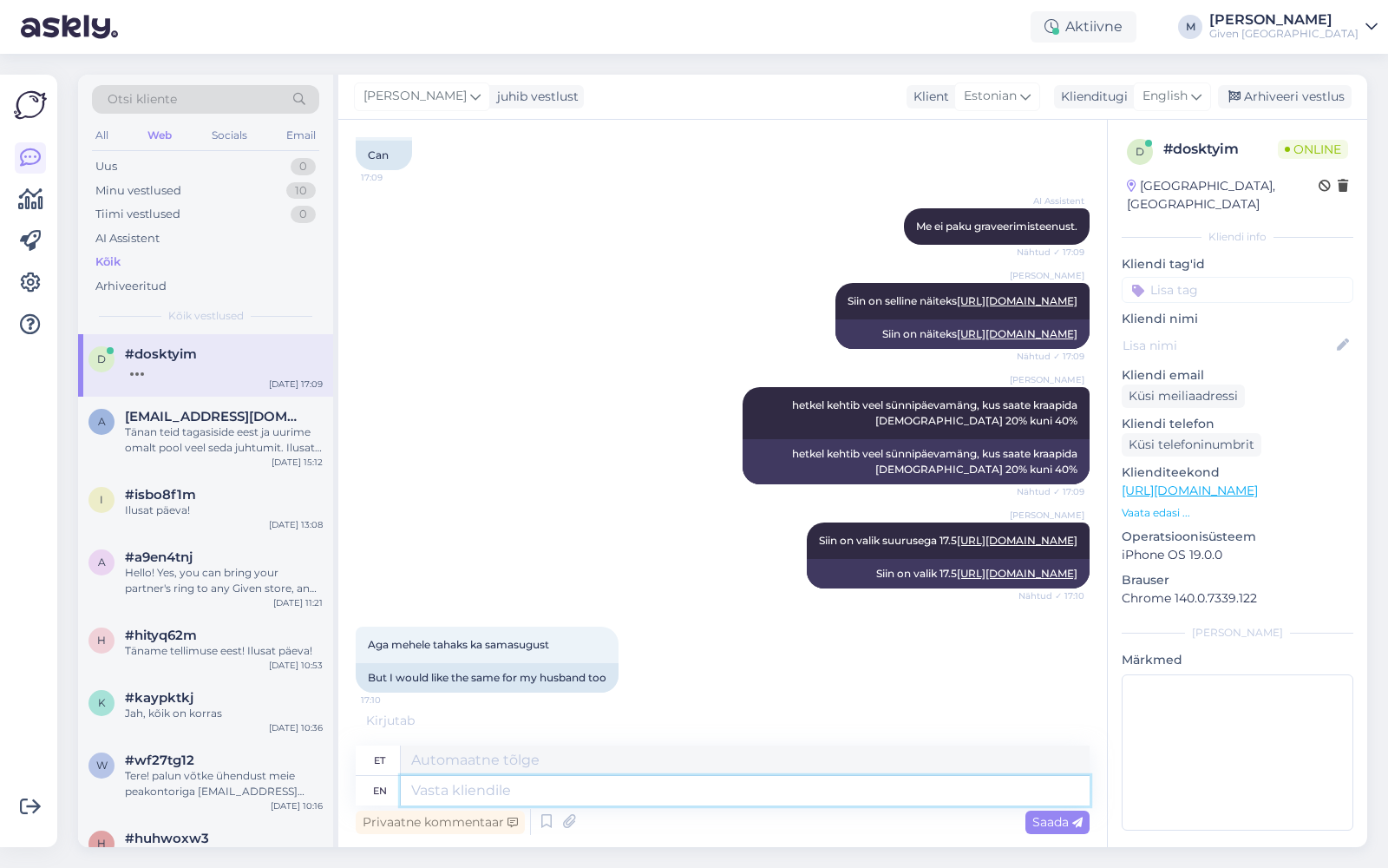
click at [573, 797] on textarea at bounding box center [745, 791] width 689 height 30
type textarea "Kuidas on"
type textarea "Kuidas"
type textarea "Kuidas on"
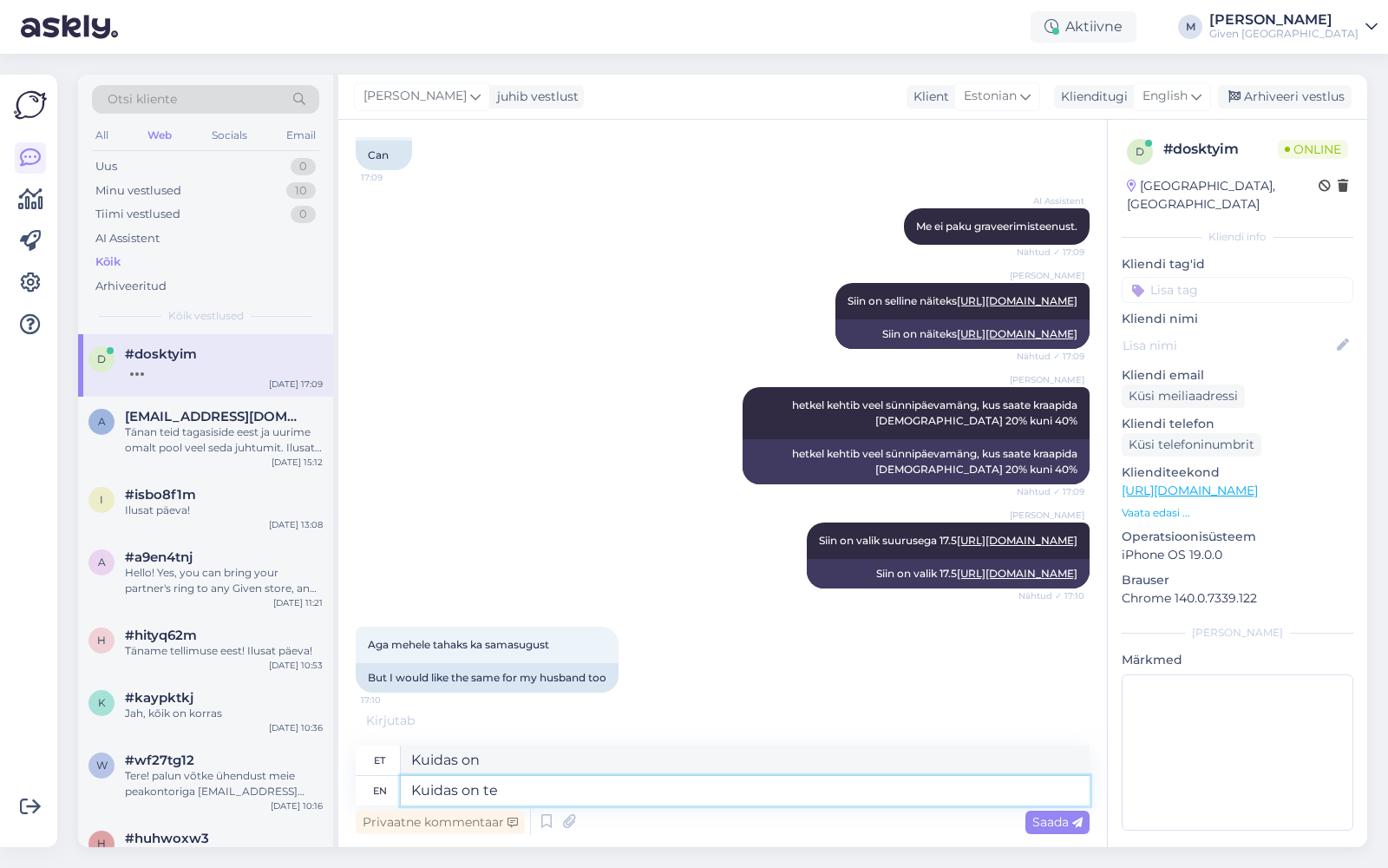
scroll to position [696, 0]
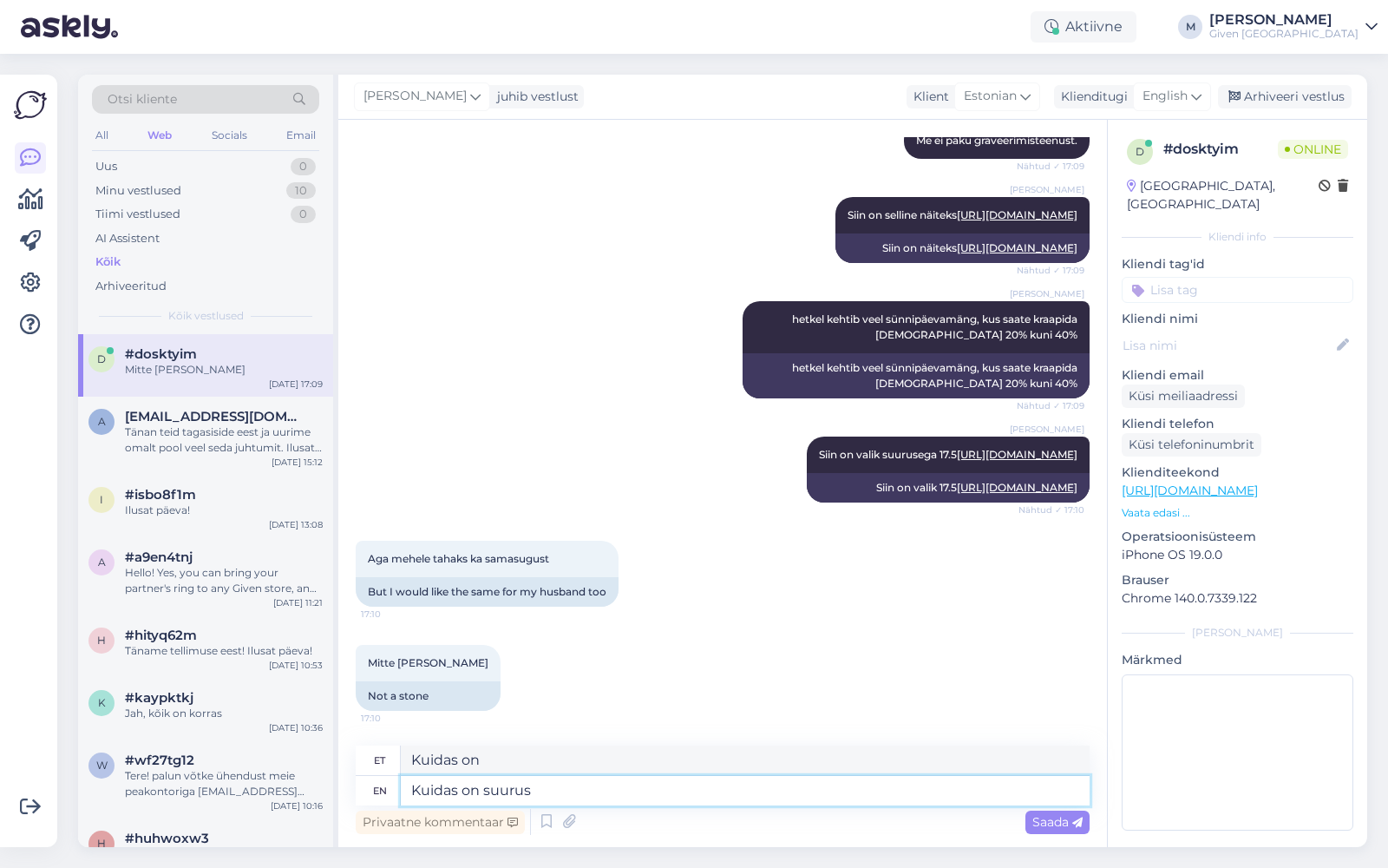
type textarea "Kuidas on suurus?"
type textarea "Kuidas on suur?"
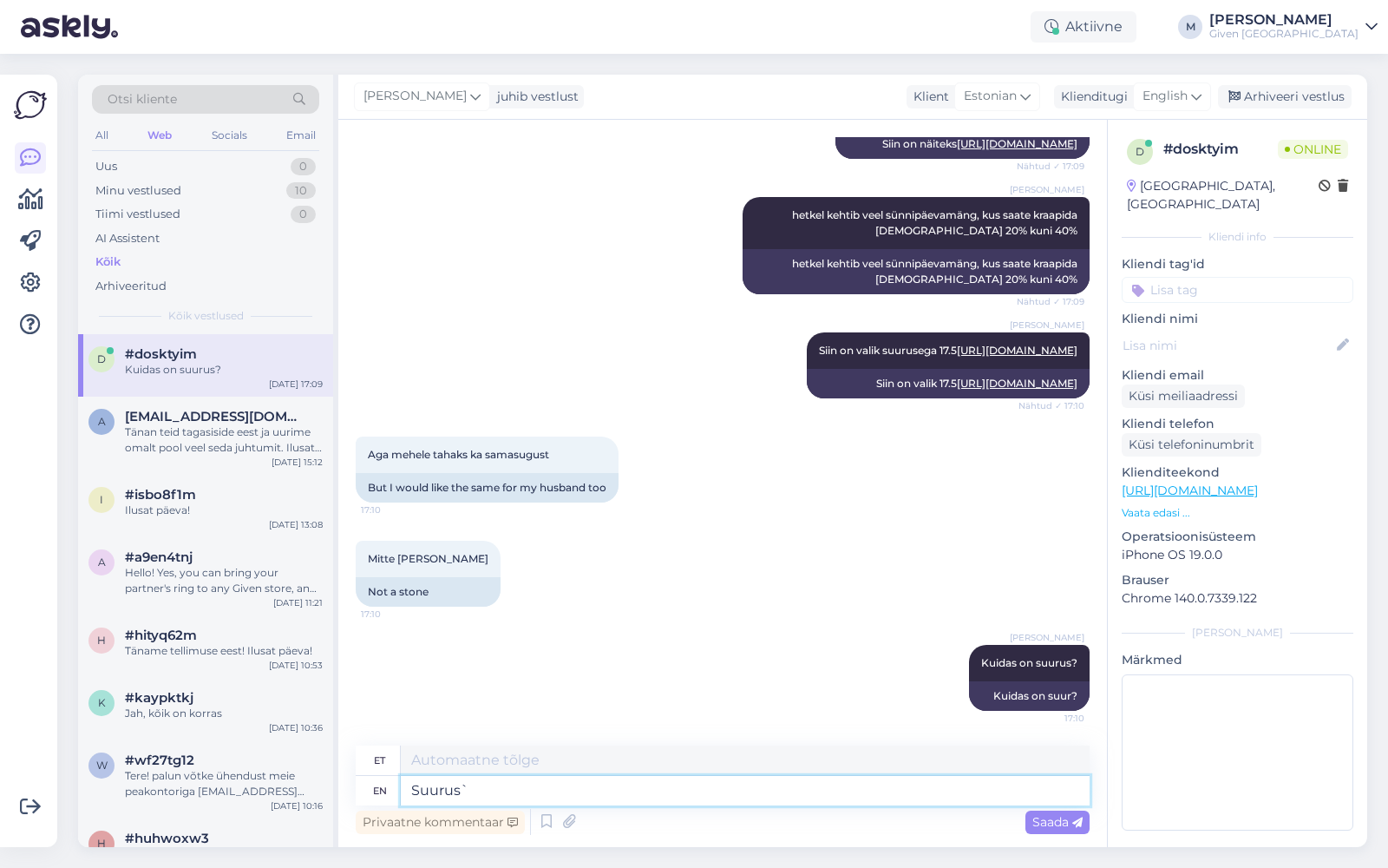
type textarea "Suurus"
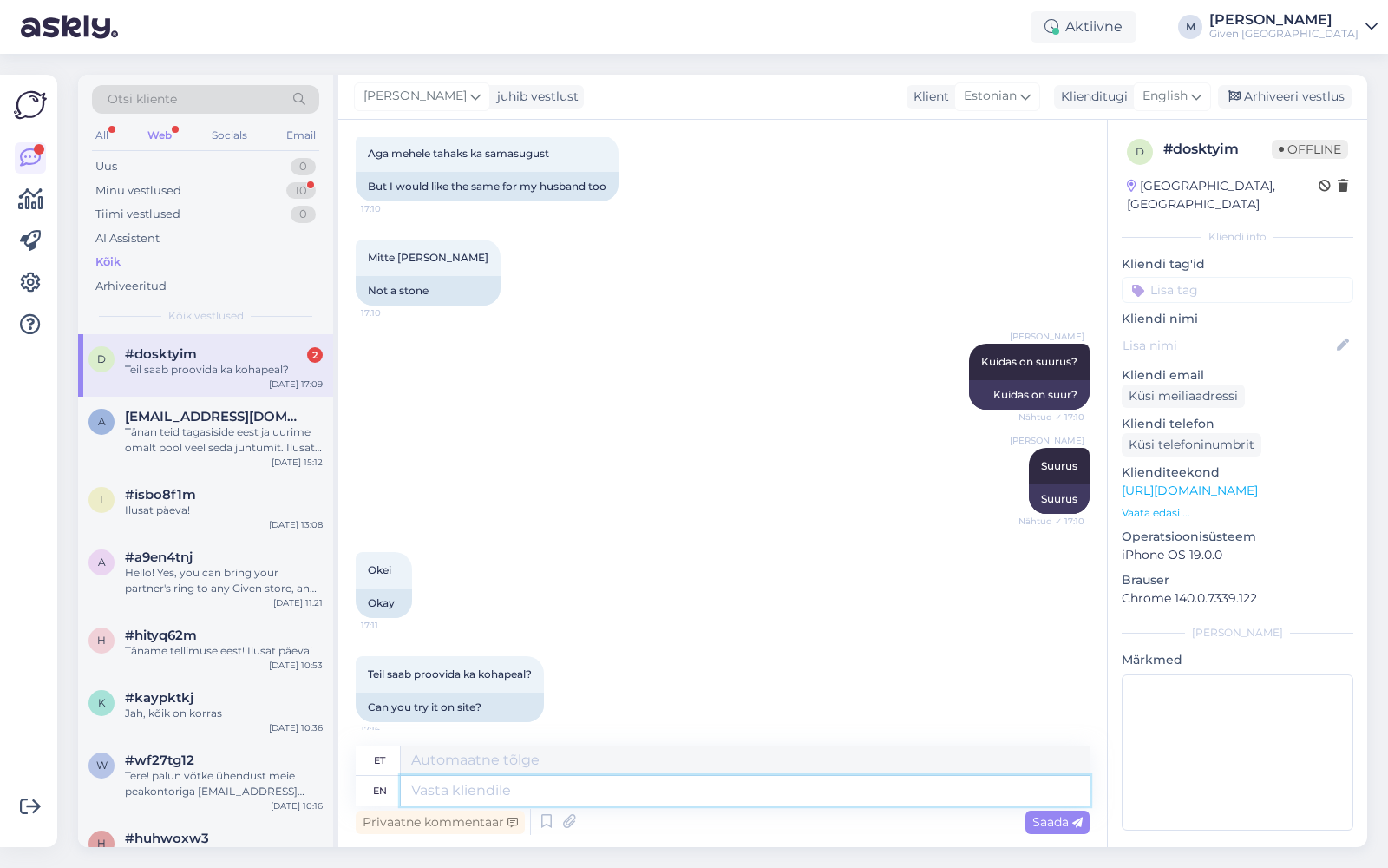
scroll to position [1112, 0]
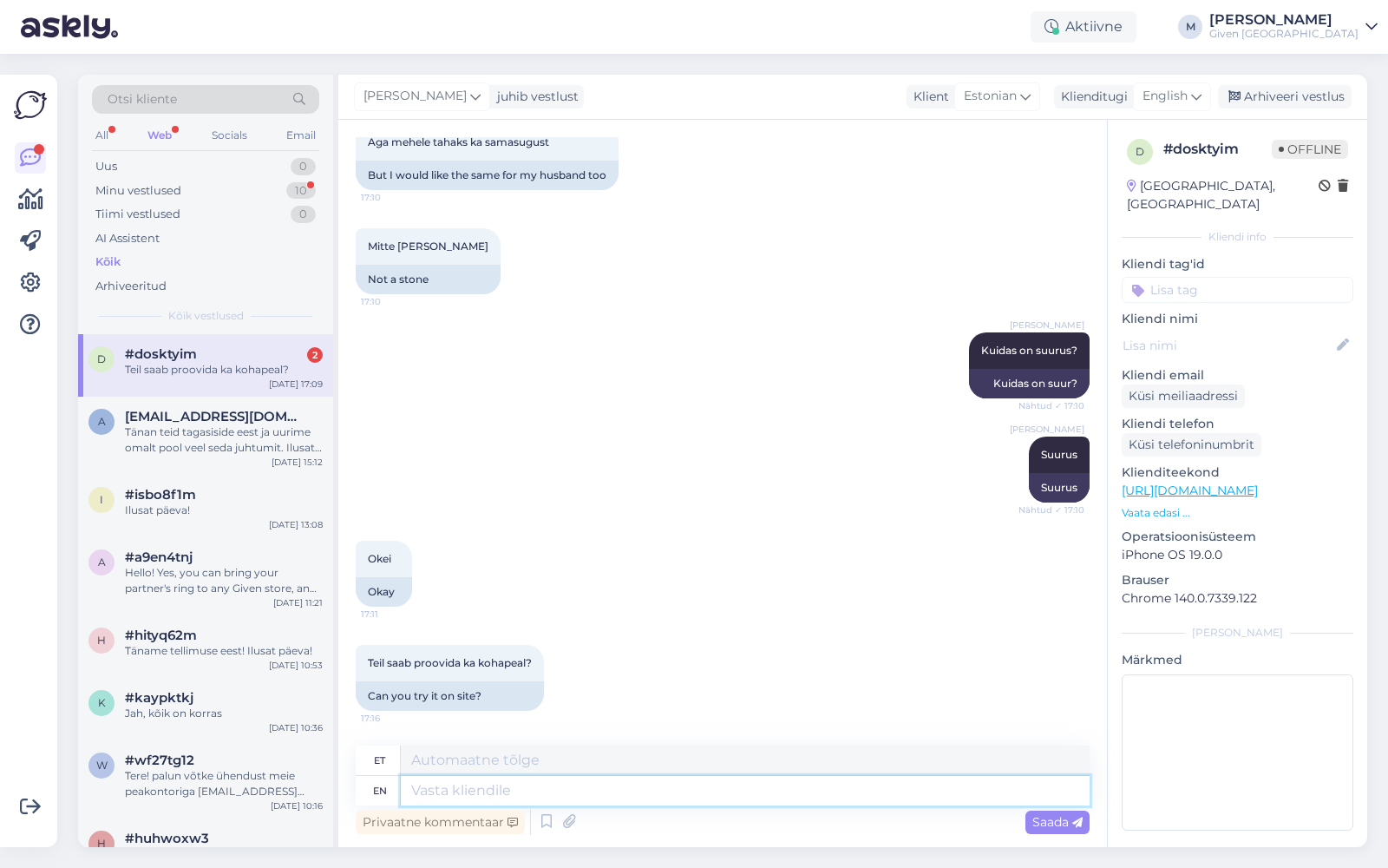
click at [575, 795] on textarea at bounding box center [745, 791] width 689 height 30
type textarea "Ikka"
type textarea "Ikka saate"
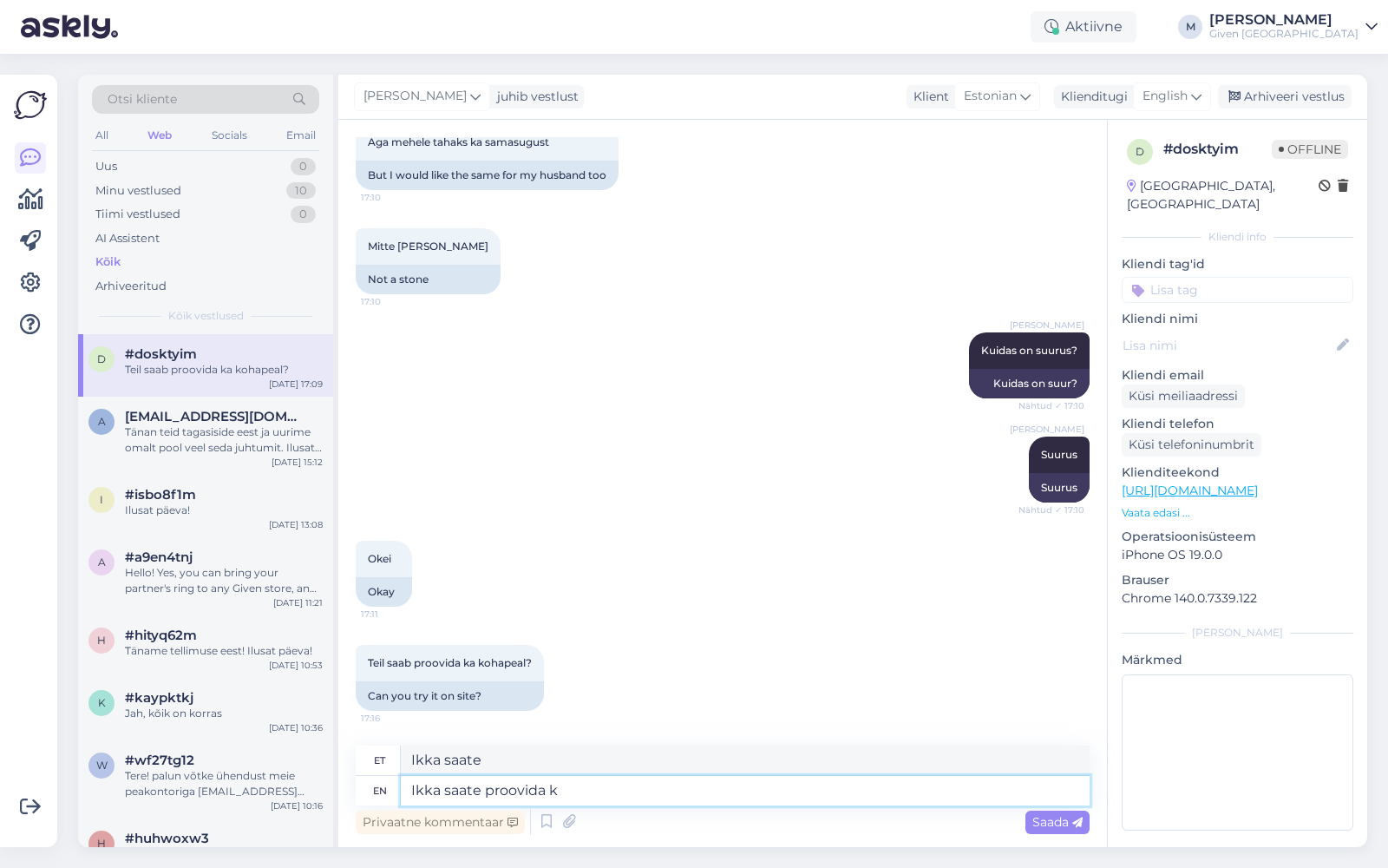
type textarea "Ikka saate proovida ka"
type textarea "Ikka saate proovi"
type textarea "Ikka saate proovida ka k"
type textarea "Ikka saate proovi ka"
type textarea "Ikka saate proovida ka kohapeal."
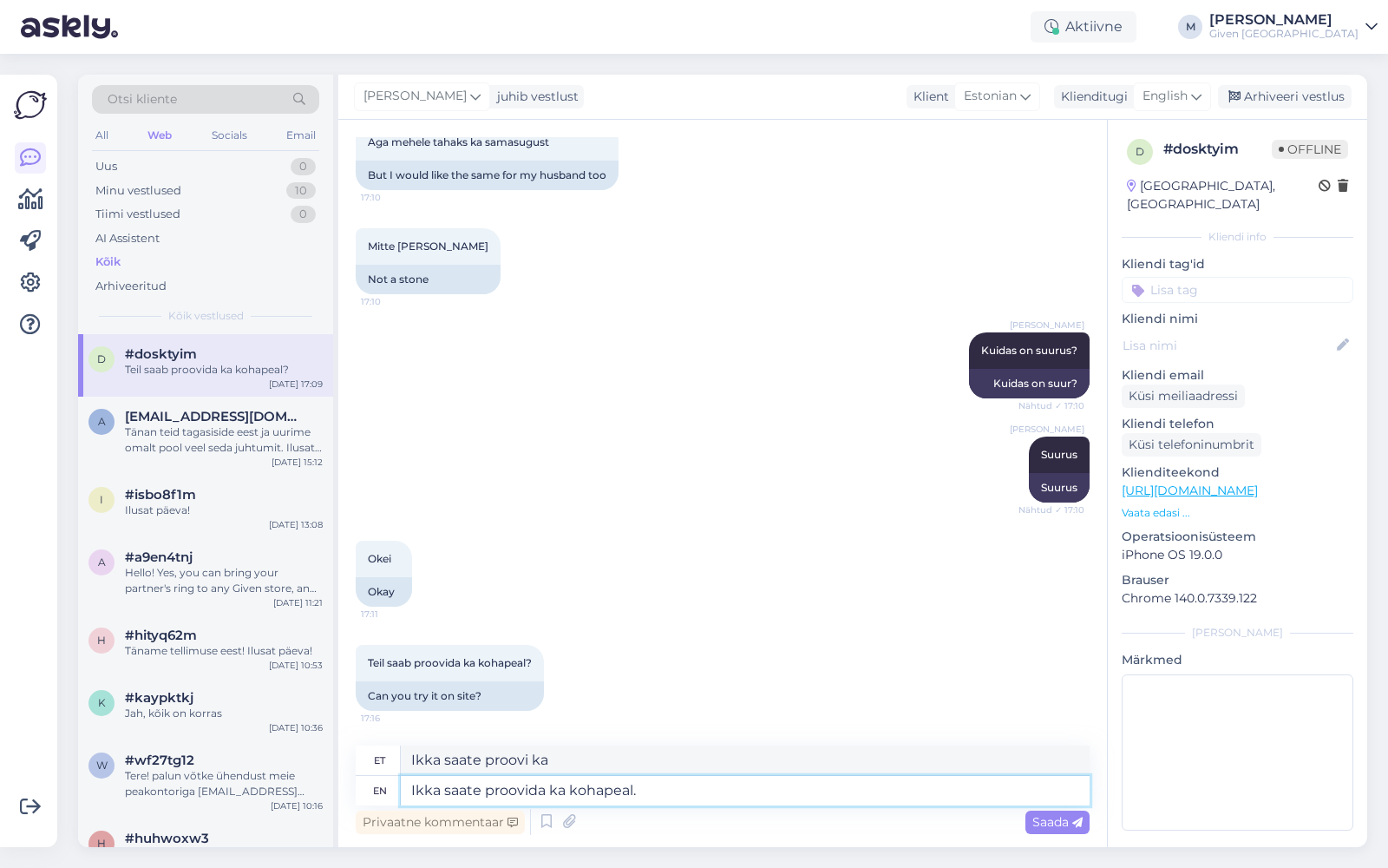
type textarea "Ikka saate proovida ka kohapeal."
type textarea "Ikka saate proovida ka kohapeal. veeblehel saat"
type textarea "Ikka saate proovida ka kohapeal. veeblehel"
type textarea "Ikka saate proovida ka kohapeal. veeblehel saate ka"
type textarea "Ikka saate proovida ka kohapeal. veeblehel saate"
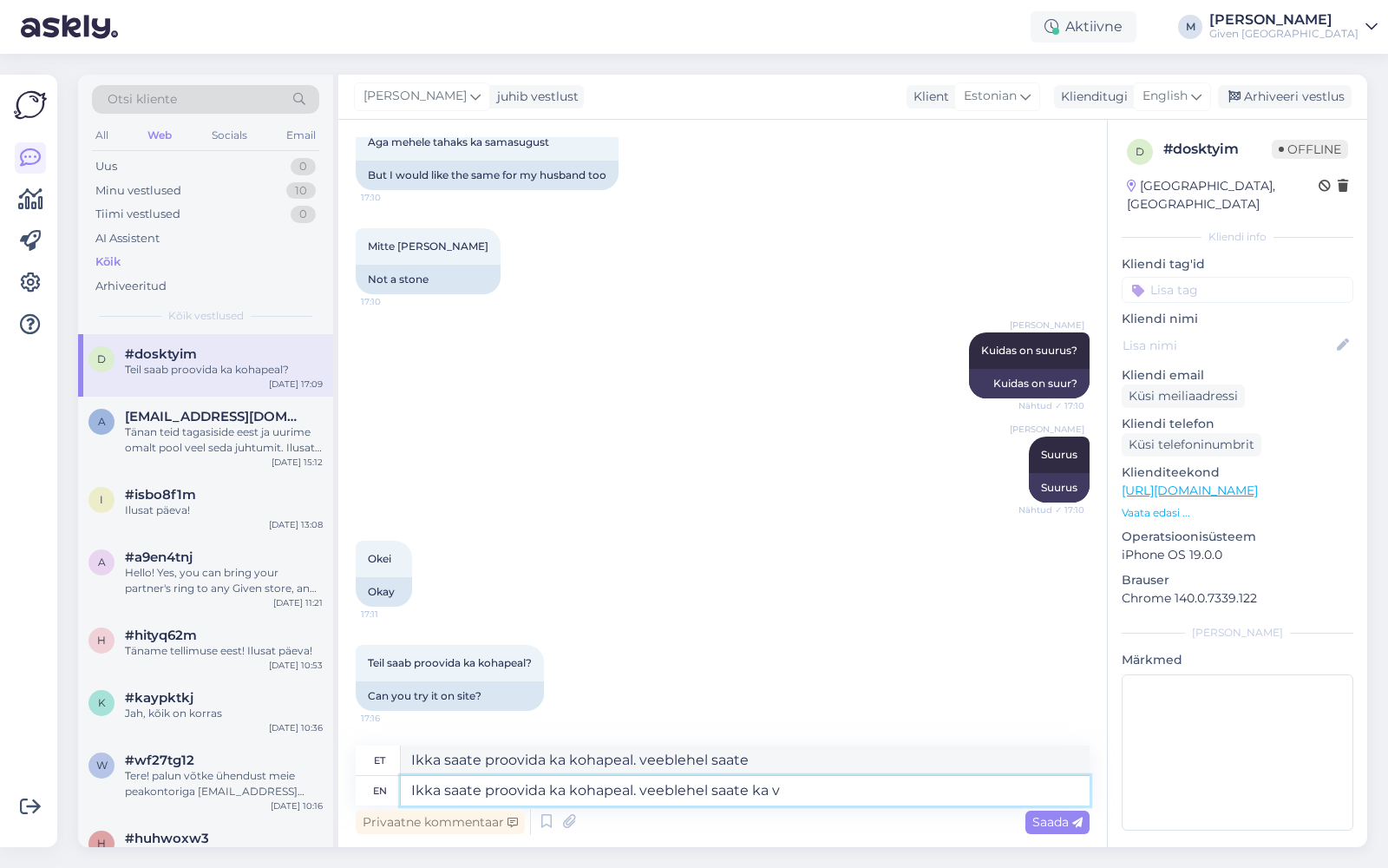
type textarea "Ikka saate proovida ka kohapeal. veeblehel saate ka va"
type textarea "Ikka saate proovida ka kohapeal. veeblehel saate ka"
type textarea "Ikka saate proovida ka kohapeal. veeblehel saate ka vaadata"
type textarea "Ikka saate proovida ka kohapeal. veeblehel saate k"
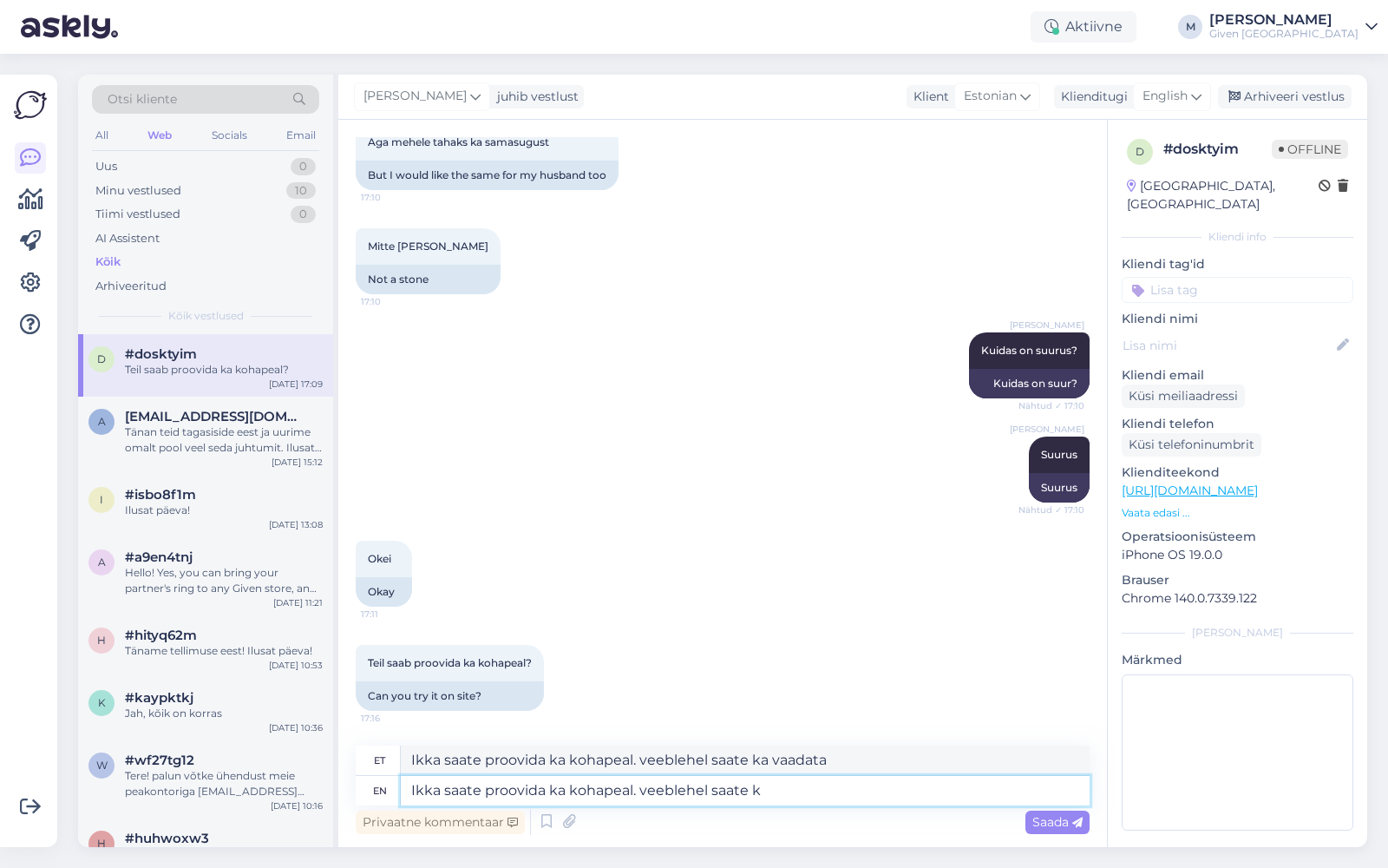
type textarea "Ikka saate proovida ka kohapeal. veeblehel saate ka"
type textarea "Ikka saate proovida ka kohapeal. veeblehel"
type textarea "Ikka saate proovida ka kohapeal. veeblehel saate"
type textarea "Ikka saate proovida ka kohapeal. veeble"
type textarea "Ikka saate proovida ka kohapeal. veeblehel"
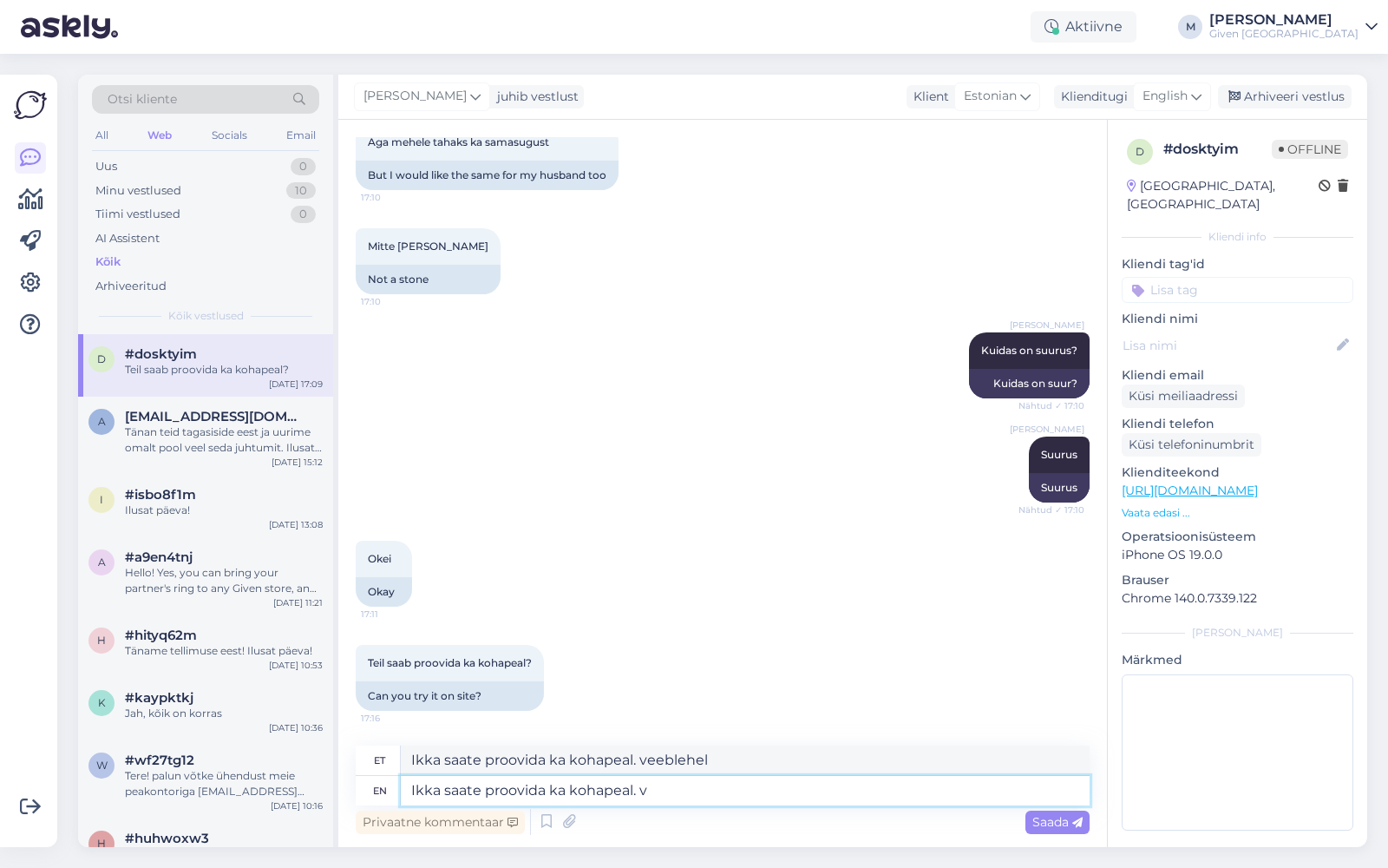
type textarea "Ikka saate proovida ka kohapeal."
type textarea "Ikka saate proovida ka kohapeal. Toote"
type textarea "Ikka saate proovida ka kohapeal. Toode"
type textarea "Ikka saate proovida ka kohapeal. Toote lehele"
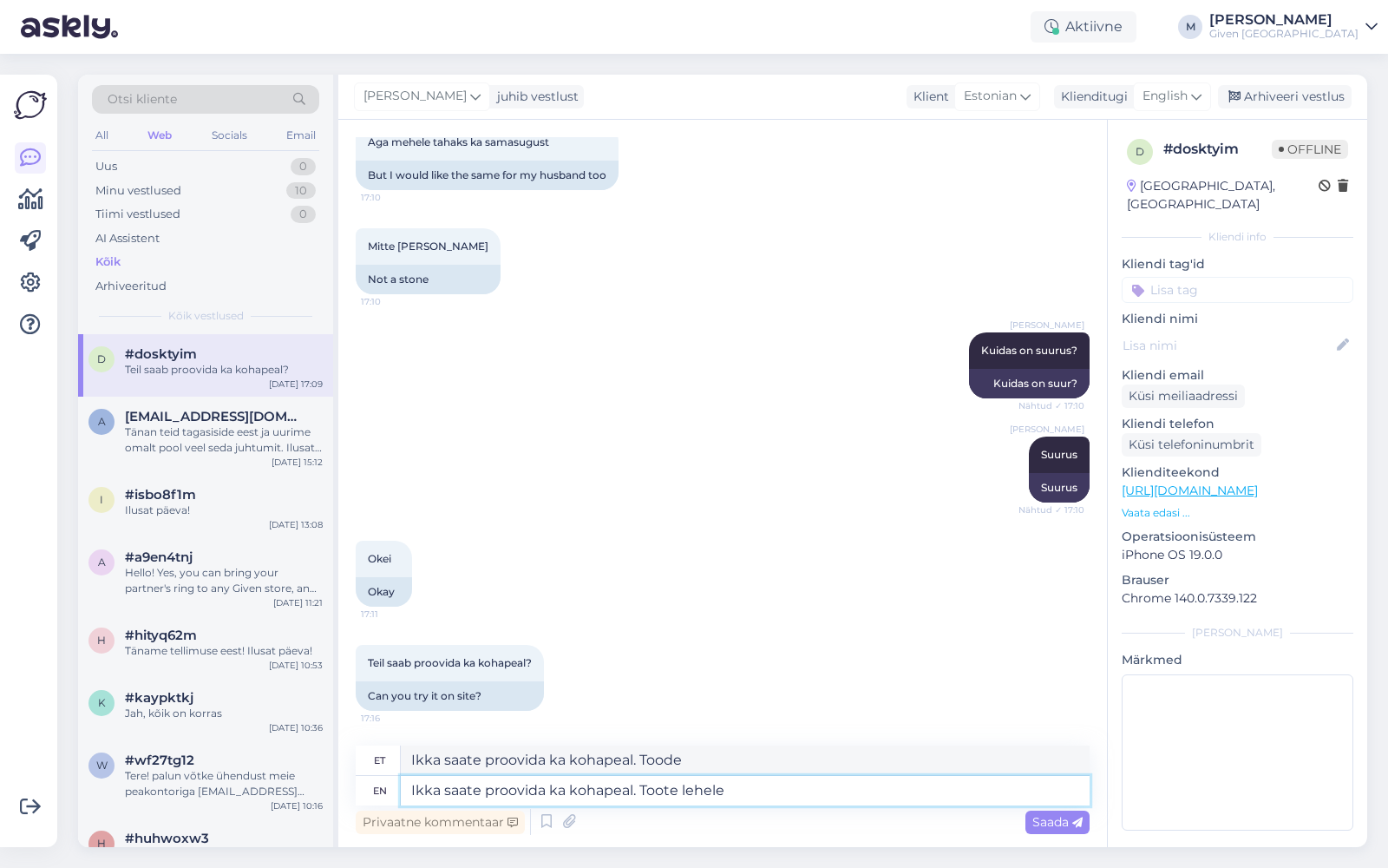
type textarea "Ikka saate proovida ka kohapeal. Toote lehele"
type textarea "Ikka saate proovida ka kohapeal. Toote lehel sa"
type textarea "Ikka saate proovida ka kohapeal. Toote lehel"
type textarea "Ikka saate proovida ka kohapeal. Toote lehel saate ka"
type textarea "Ikka saate proovida ka kohapeal. Toote lehel saate"
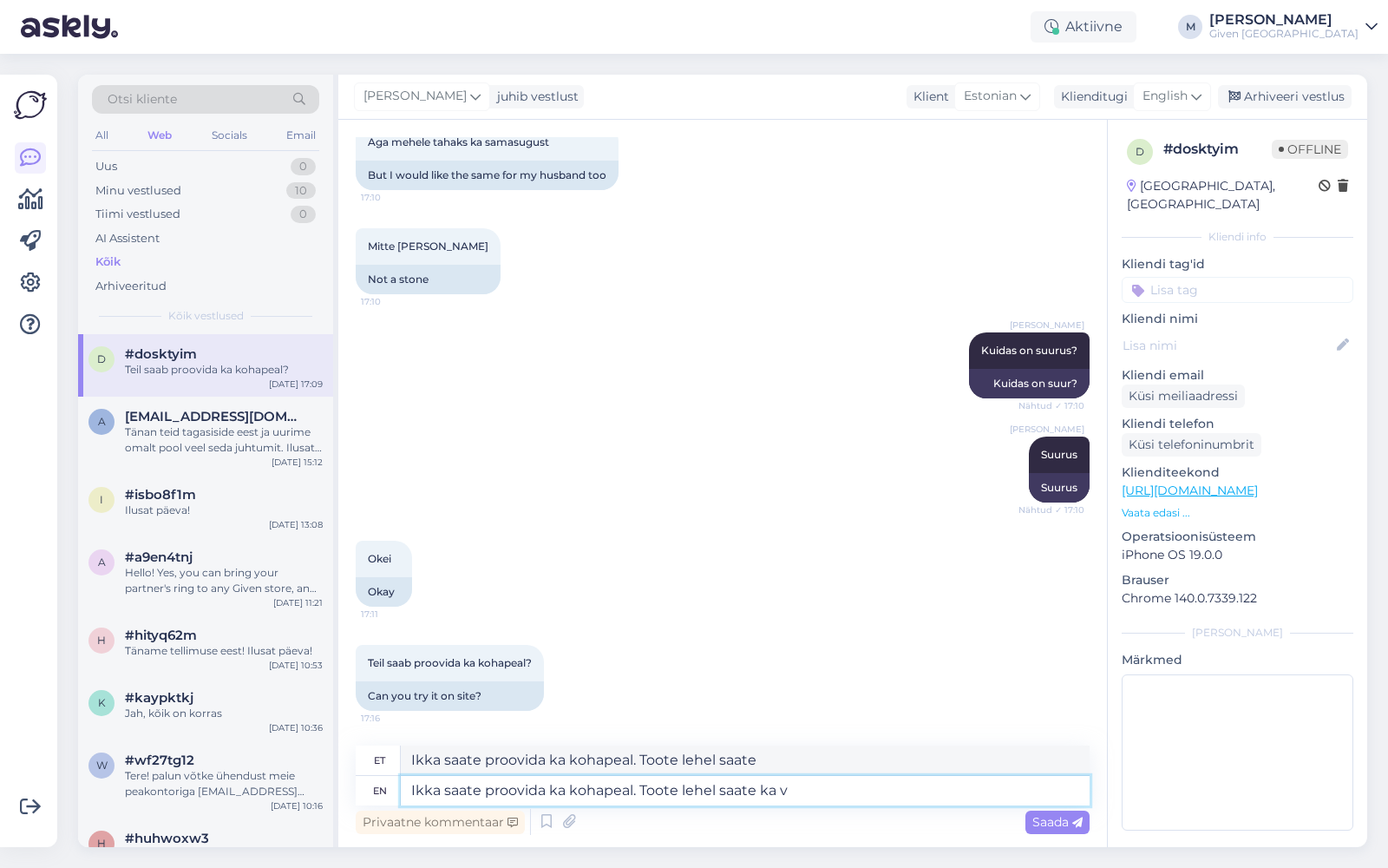
type textarea "Ikka saate proovida ka kohapeal. Toote lehel saate ka va"
type textarea "Ikka saate proovida ka kohapeal. Toote lehel saate ka"
type textarea "Ikka saate proovida ka kohapeal. Toote lehel saate ka vaadata, kus"
type textarea "Ikka saate proovida ka kohapeal. Toote lehel saate ka vaadata,"
type textarea "Ikka saate proovida ka kohapeal. Toote lehel saate ka vaadata, kus p"
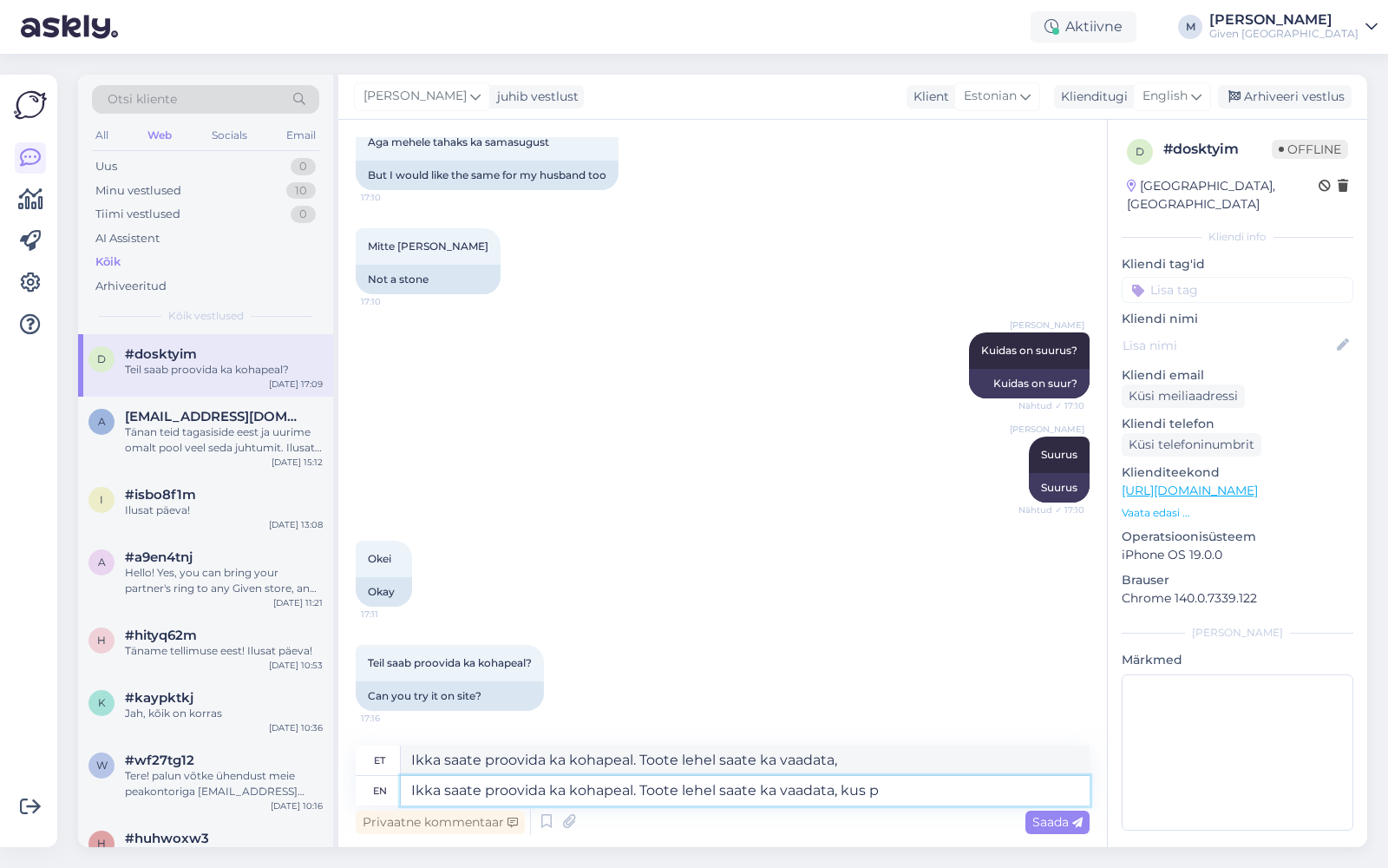
type textarea "Ikka saate proovida ka kohapeal. Toote lehel saate ka vaadata, kus"
type textarea "Ikka saate proovida ka kohapeal. Toote lehel saate ka vaadata, kus poes"
type textarea "Ikka saate proovida ka kohapeal. Toote lehel saate ka vaadata, kus poes antud eh"
type textarea "Ikka saate proovida ka kohapeal. Toote lehel saate ka vaadata, kus poes antud"
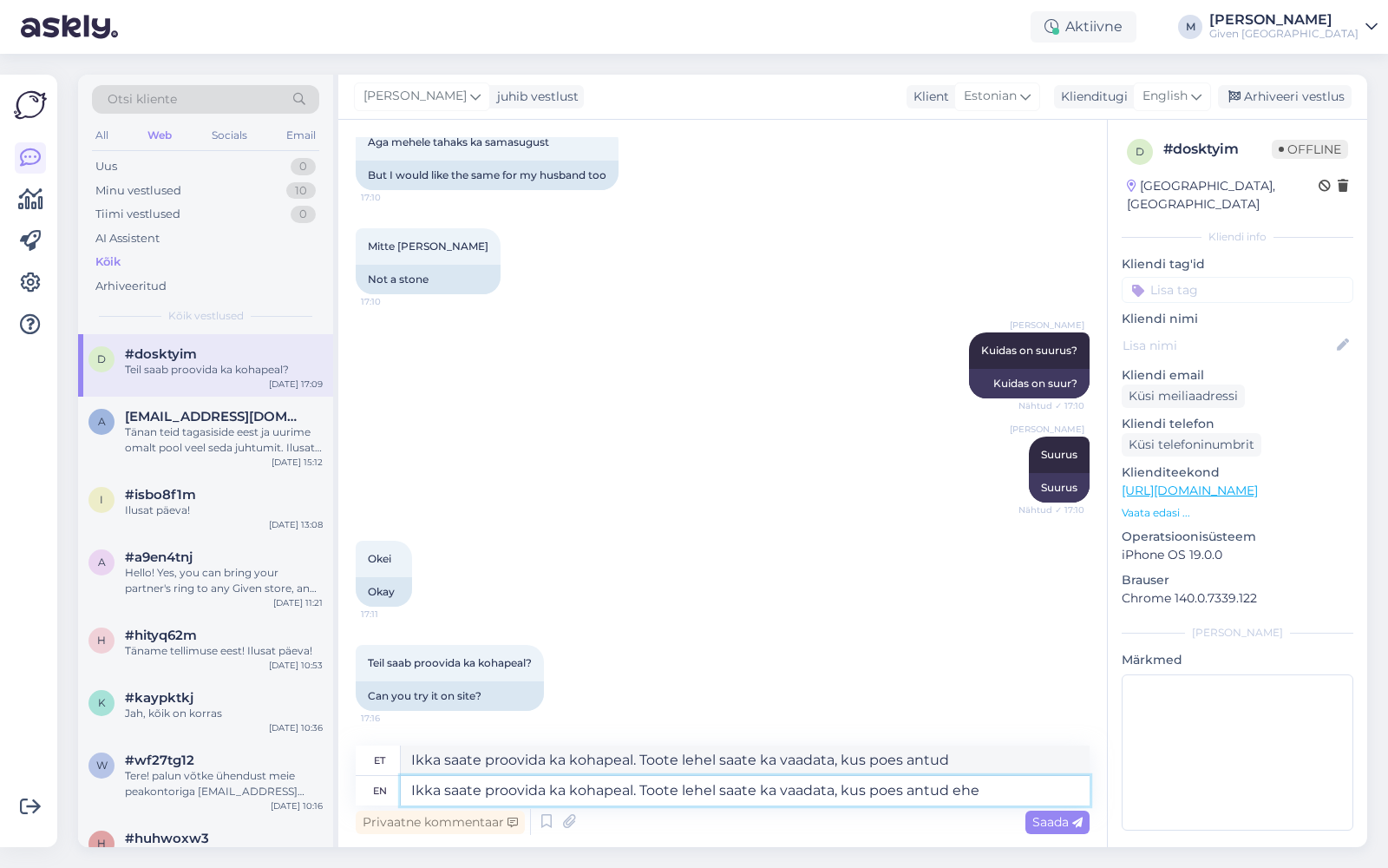
type textarea "Ikka saate proovida ka kohapeal. Toote lehel saate ka vaadata, kus poes antud e…"
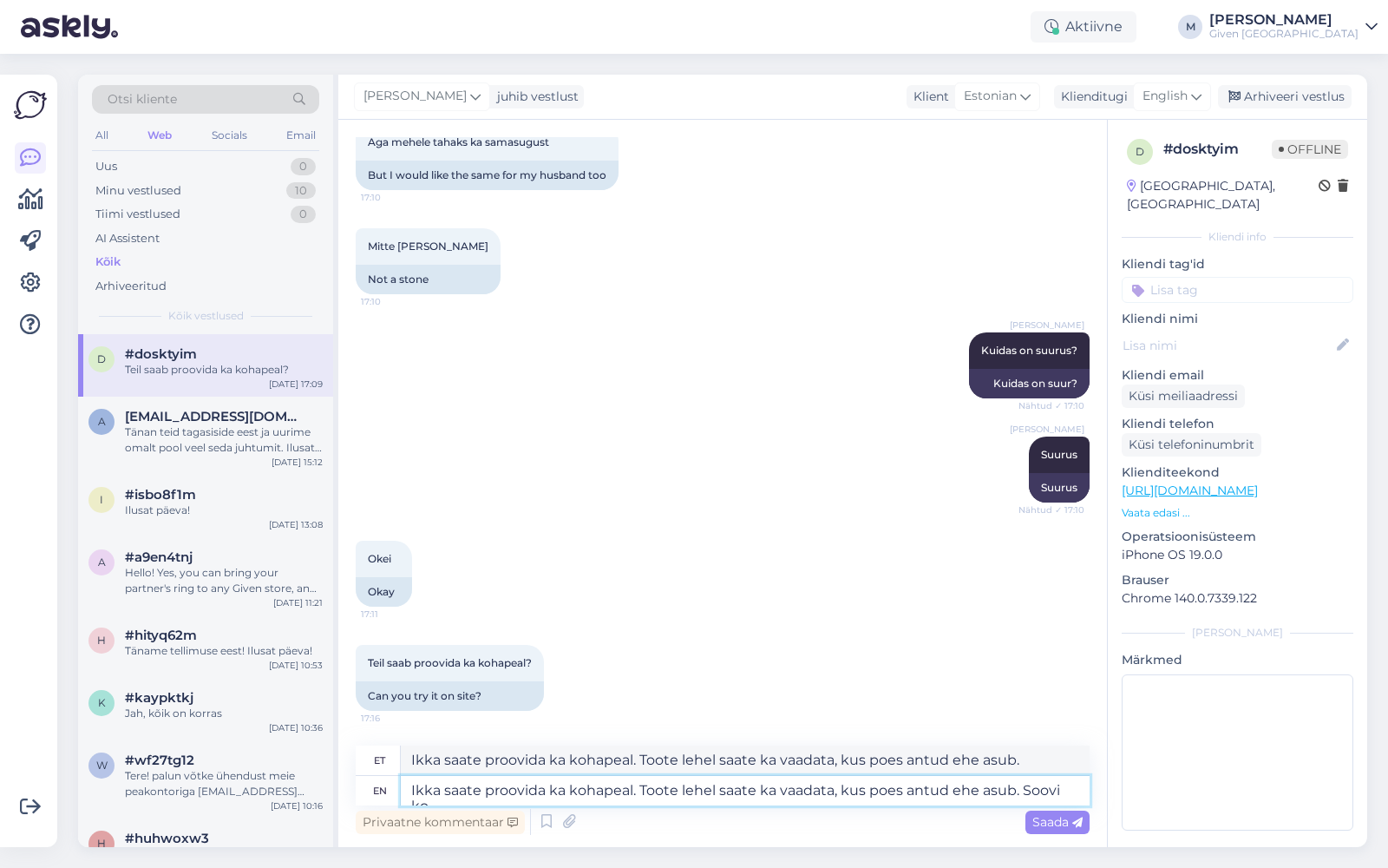
type textarea "Ikka saate proovida ka kohapeal. Toote lehel saate ka vaadata, kus poes antud e…"
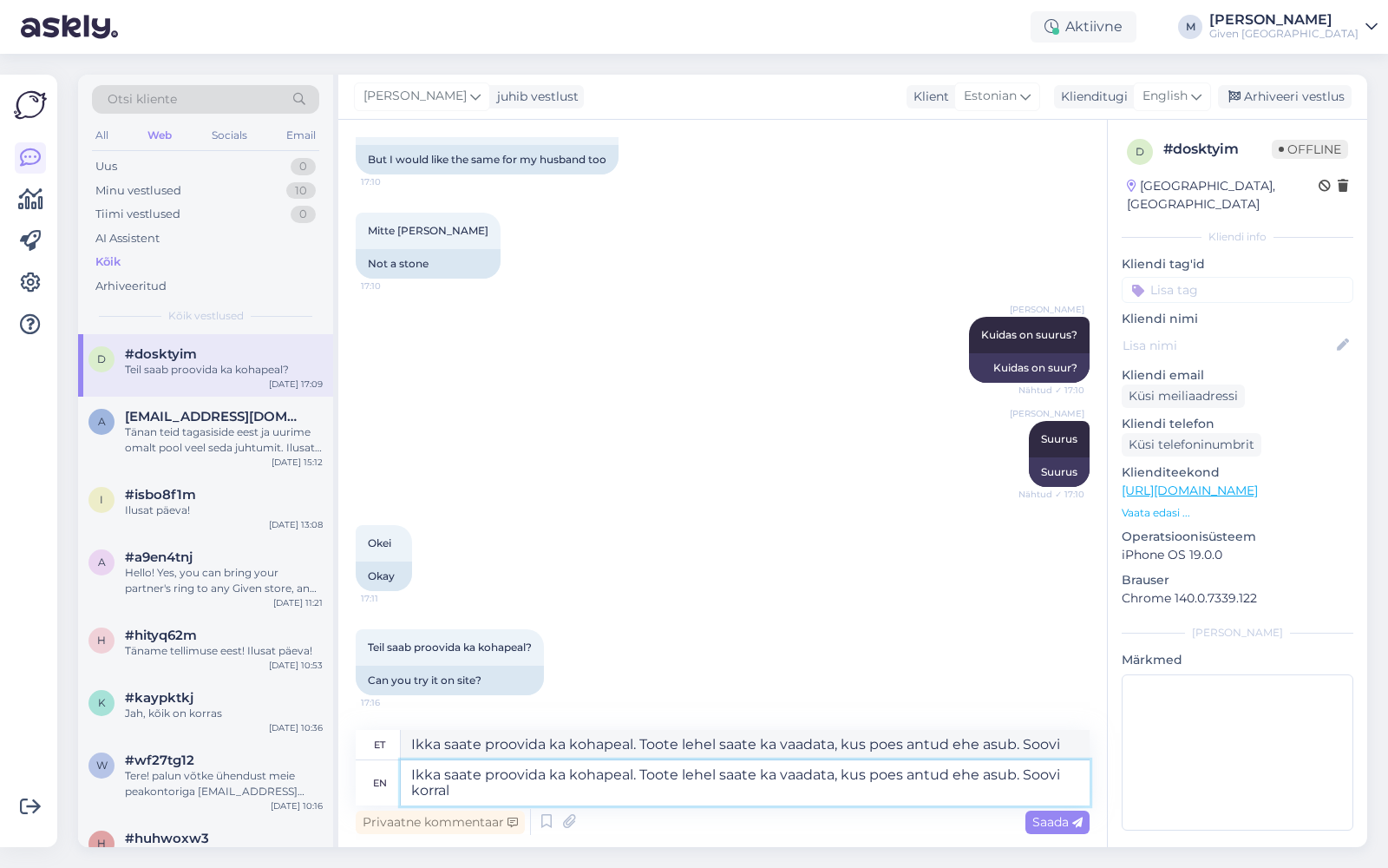
type textarea "Ikka saate proovida ka kohapeal. Toote lehel saate ka vaadata, kus poes antud e…"
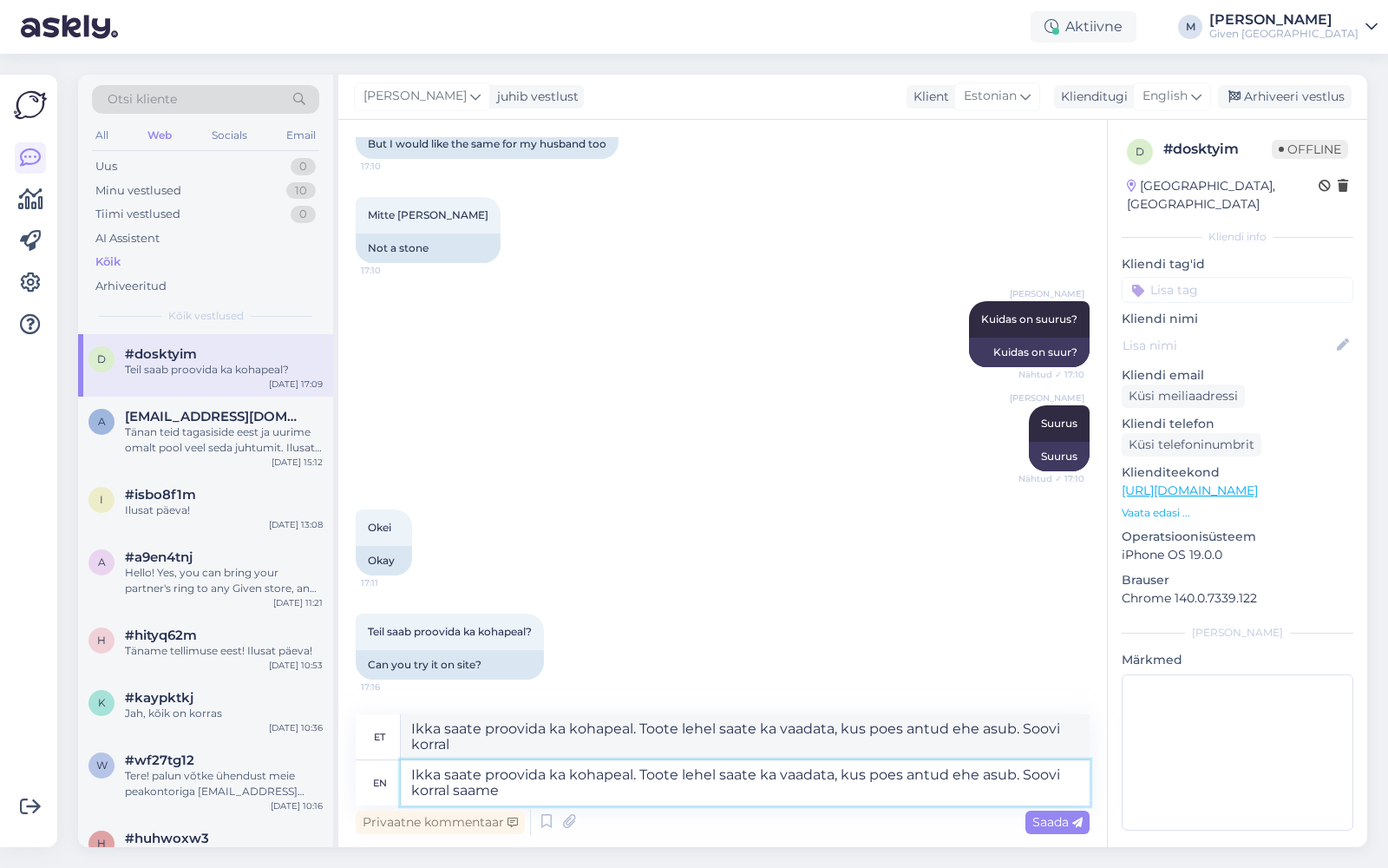
type textarea "Ikka saate proovida ka kohapeal. Toote lehel saate ka vaadata, kus poes antud e…"
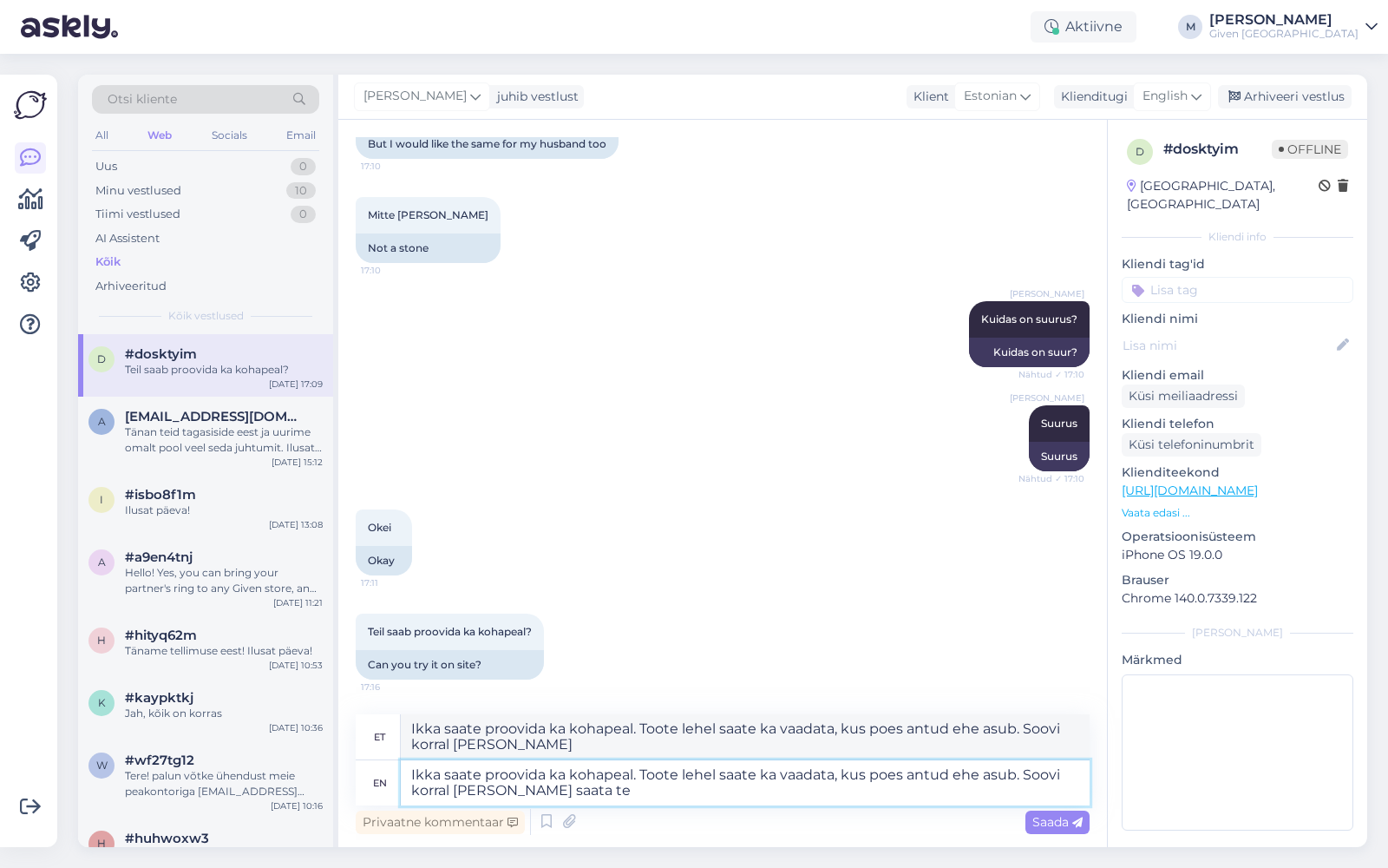
type textarea "Ikka saate proovida ka kohapeal. Toote lehel saate ka vaadata, kus poes antud e…"
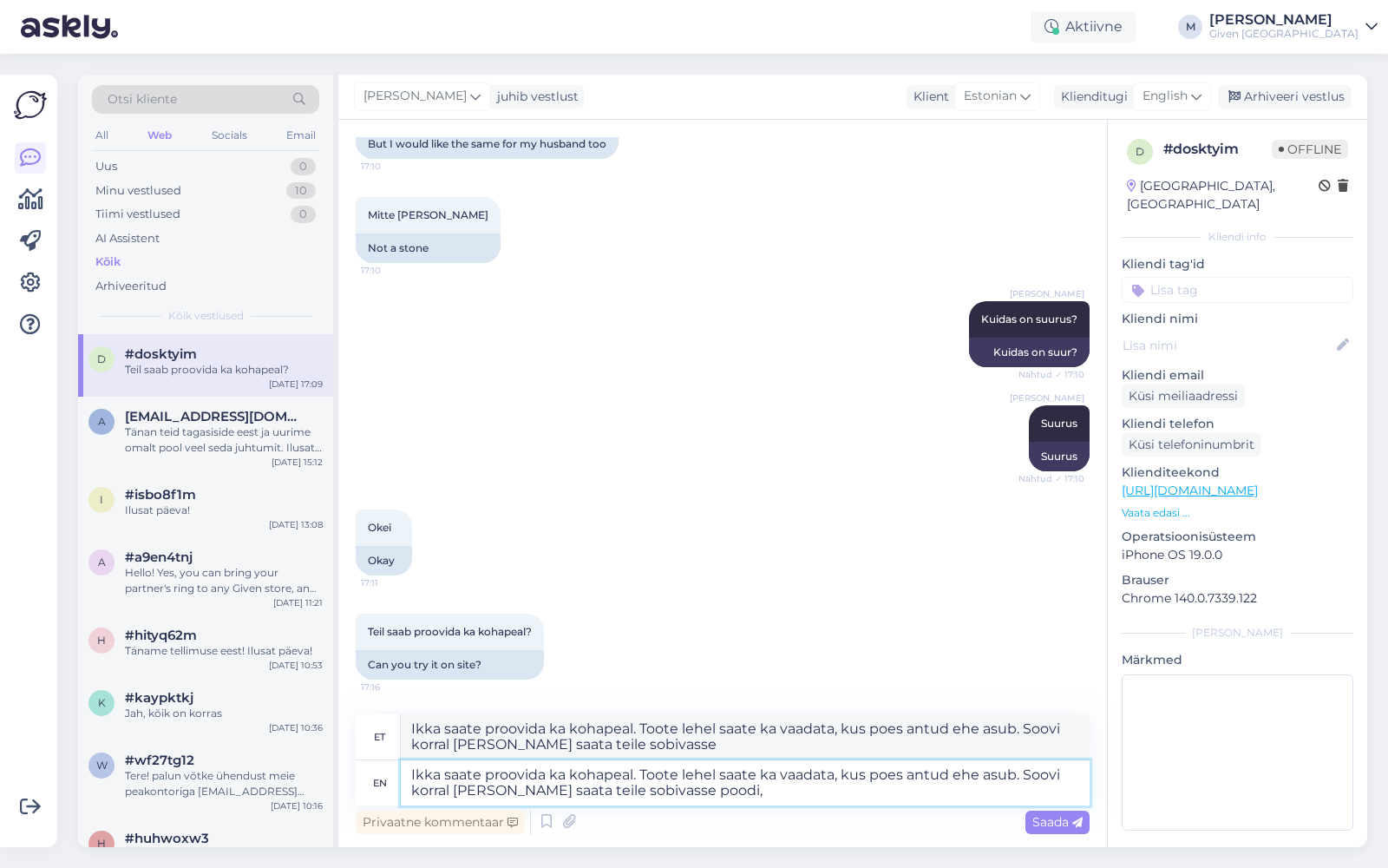
type textarea "Ikka saate proovida ka kohapeal. Toote lehel saate ka vaadata, kus poes antud e…"
drag, startPoint x: 1020, startPoint y: 777, endPoint x: 1047, endPoint y: 801, distance: 36.1
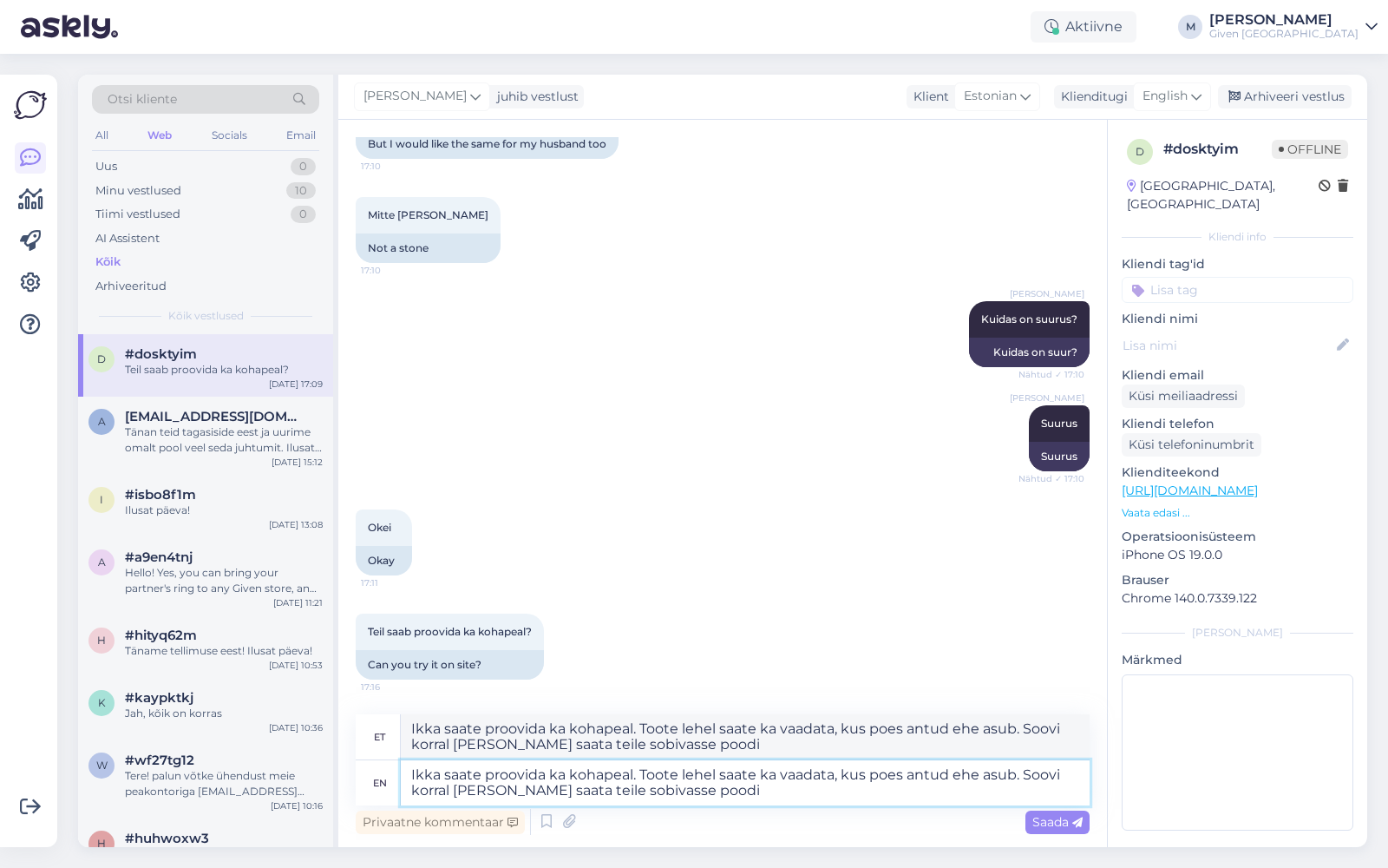
click at [1047, 801] on textarea "Ikka saate proovida ka kohapeal. Toote lehel saate ka vaadata, kus poes antud e…" at bounding box center [745, 783] width 689 height 45
type textarea "Ikka saate proovida ka kohapeal. Toote lehel saate ka vaadata, kus poes antud e…"
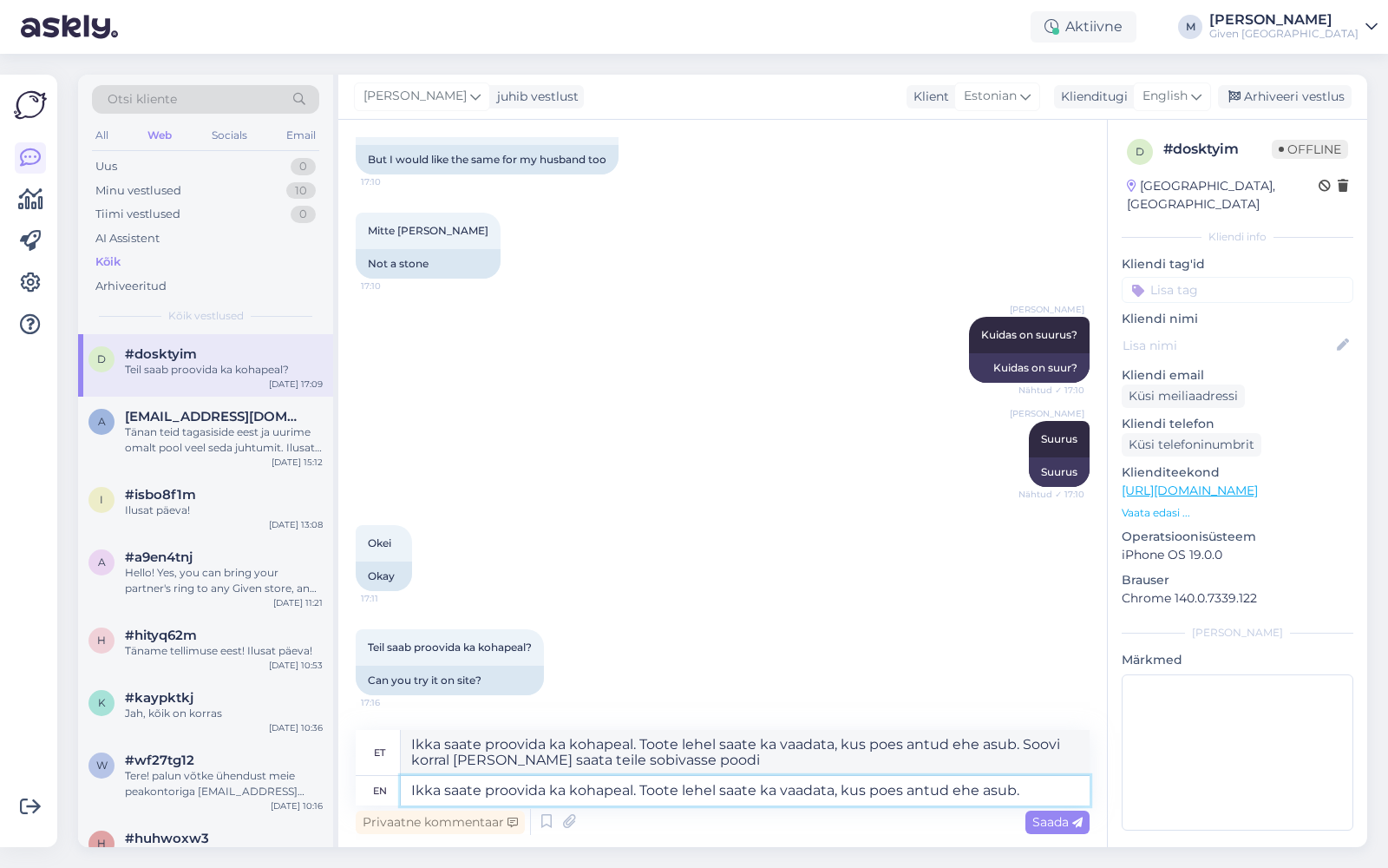
type textarea "Ikka saate proovida ka kohapeal. Toote lehel saate ka vaadata, kus poes antud e…"
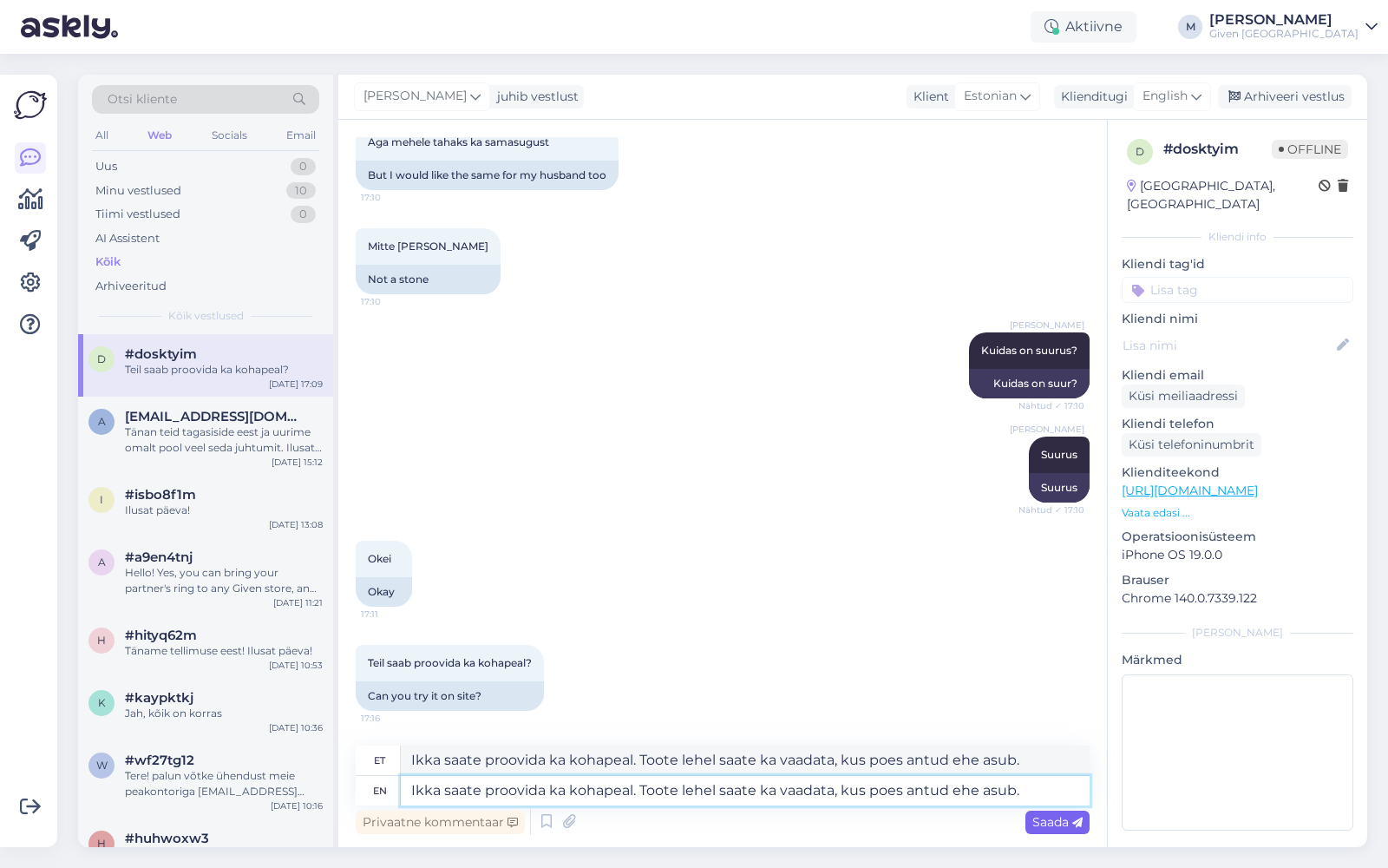
type textarea "Ikka saate proovida ka kohapeal. Toote lehel saate ka vaadata, kus poes antud e…"
click at [1061, 817] on span "Saada" at bounding box center [1057, 822] width 50 height 16
click at [1040, 818] on span "Saada" at bounding box center [1057, 822] width 50 height 16
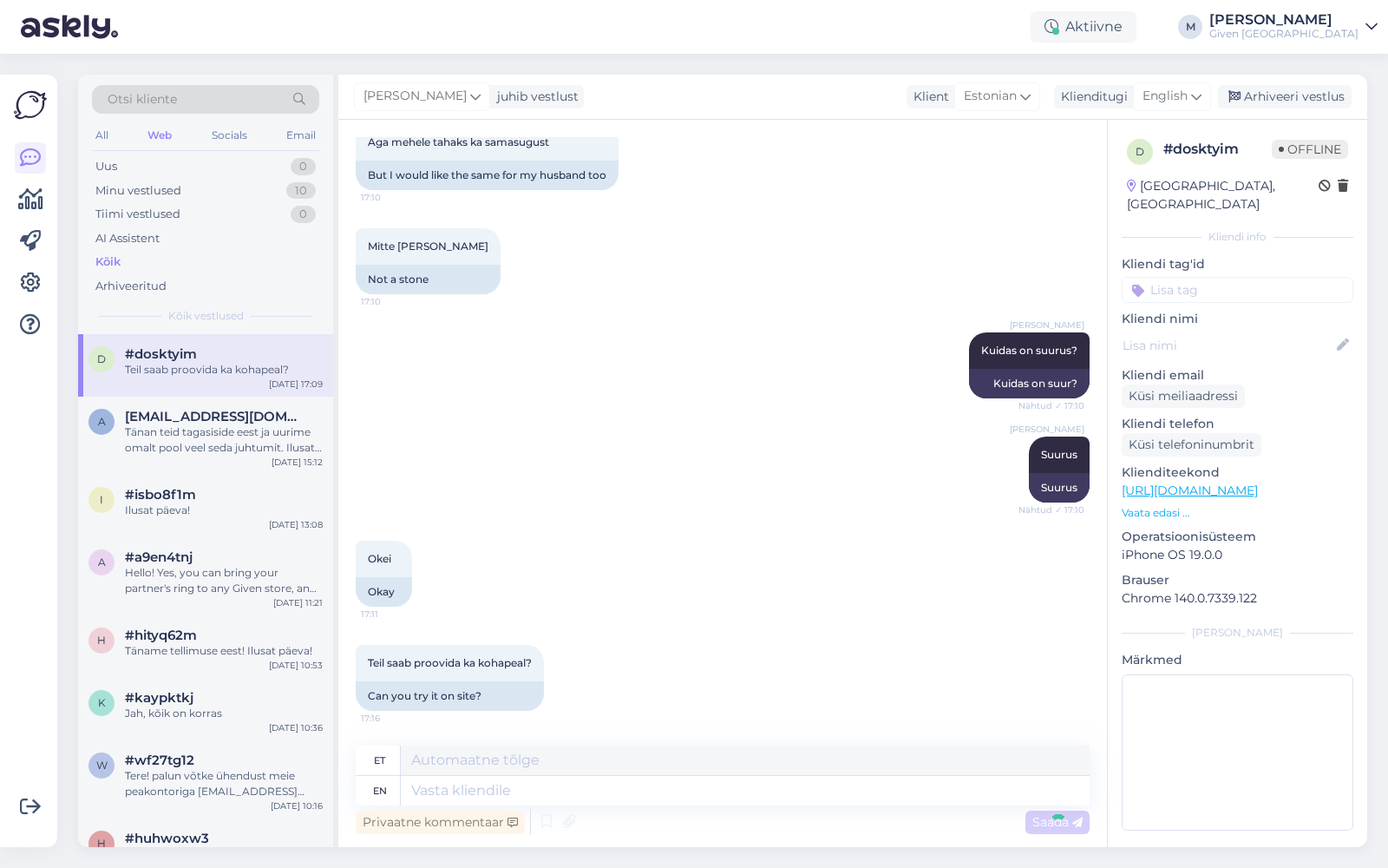
scroll to position [1248, 0]
